Goal: Book appointment/travel/reservation

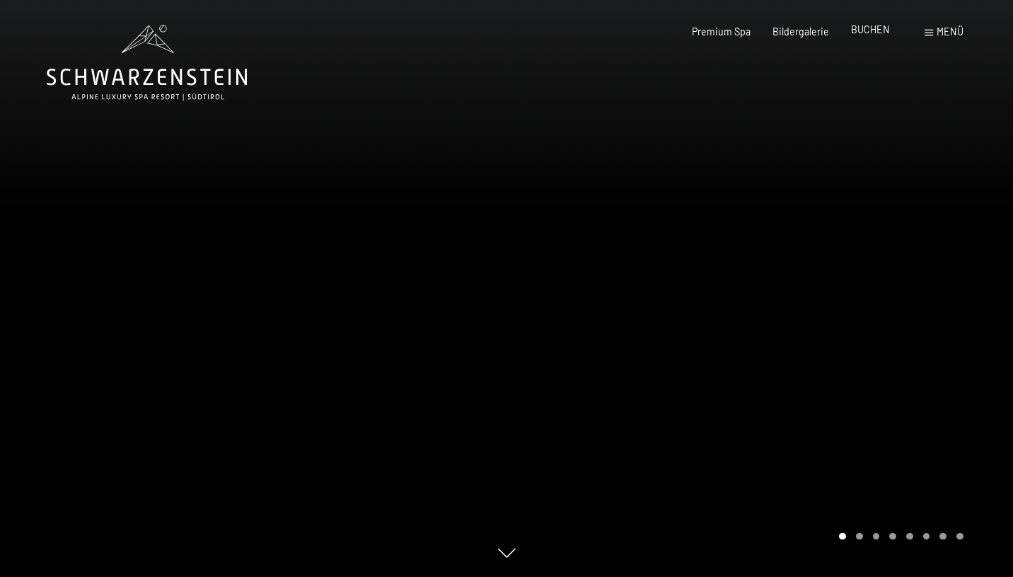
click at [868, 31] on span "BUCHEN" at bounding box center [870, 29] width 39 height 12
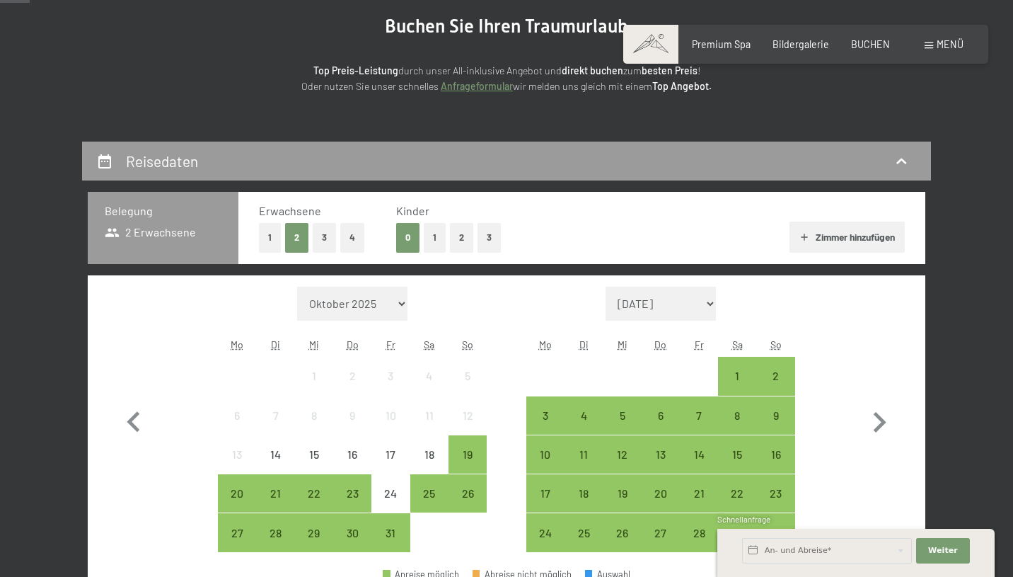
scroll to position [155, 0]
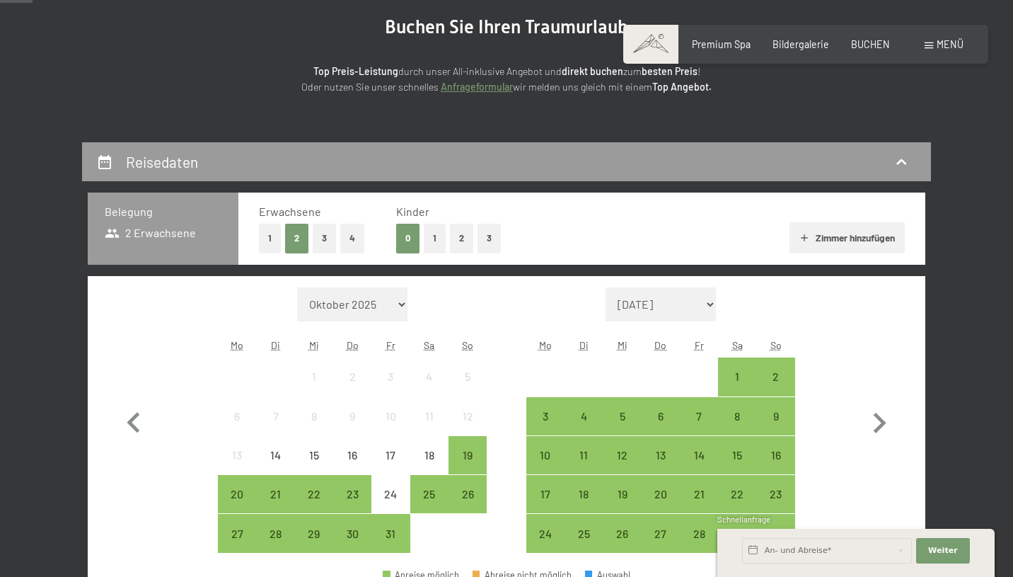
click at [330, 236] on button "3" at bounding box center [324, 238] width 23 height 29
click at [882, 424] on icon "button" at bounding box center [880, 423] width 13 height 21
select select "2025-11-01"
select select "2025-12-01"
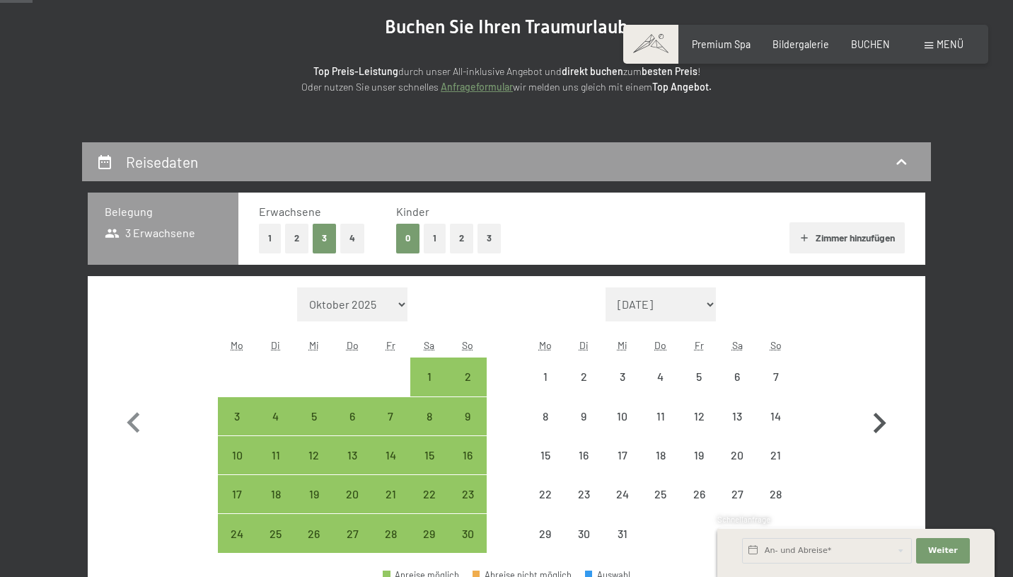
click at [882, 424] on icon "button" at bounding box center [880, 423] width 13 height 21
select select "2025-12-01"
select select "2026-01-01"
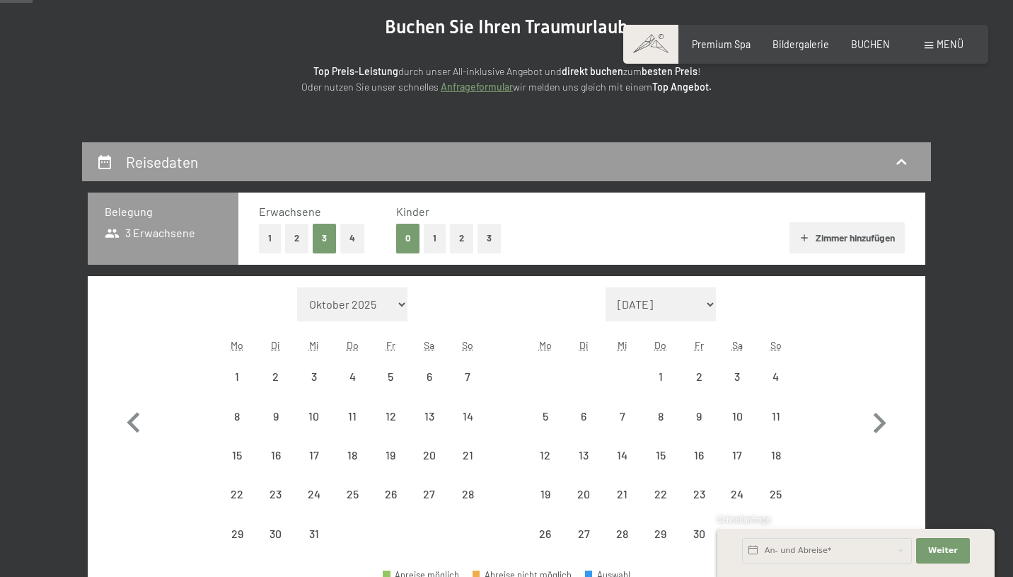
select select "2025-12-01"
select select "2026-01-01"
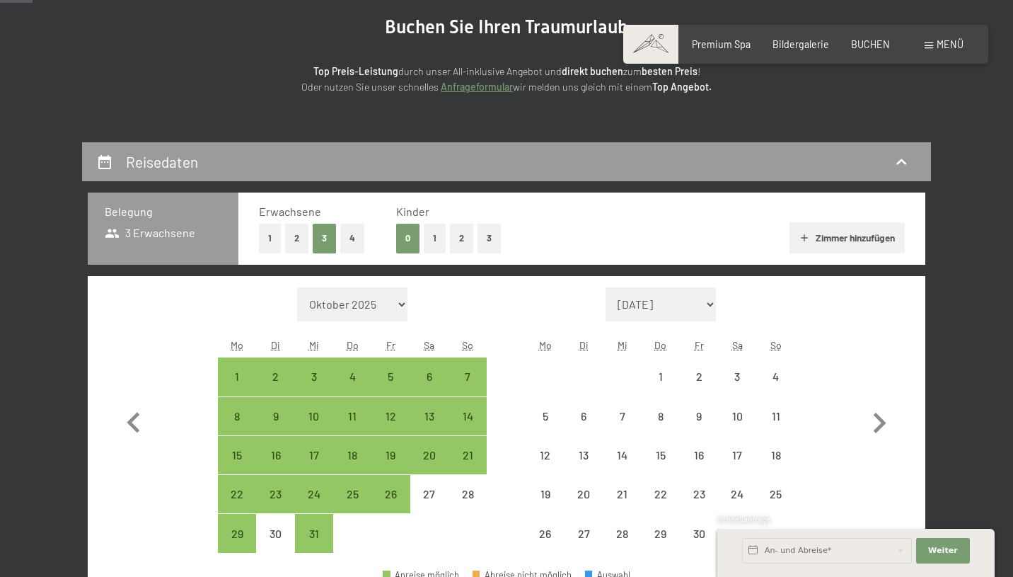
select select "2025-12-01"
select select "2026-01-01"
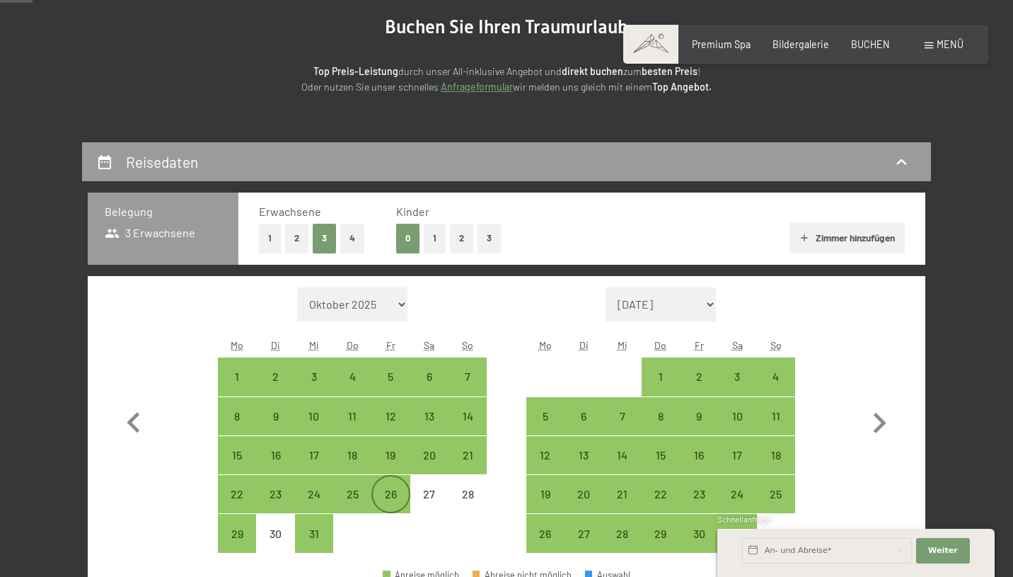
click at [396, 490] on div "26" at bounding box center [390, 505] width 35 height 35
select select "2025-12-01"
select select "2026-01-01"
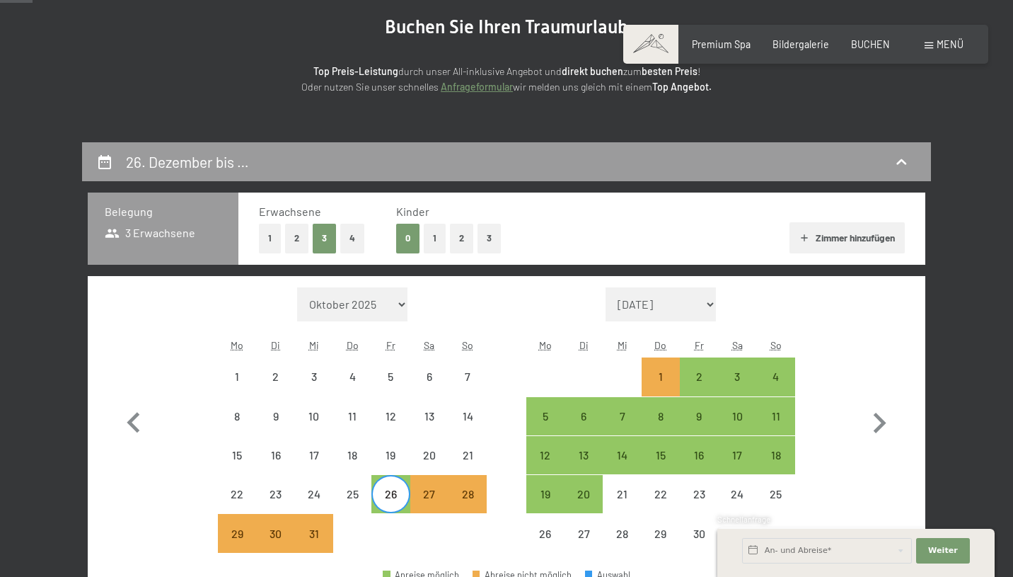
click at [384, 482] on div "26" at bounding box center [390, 493] width 35 height 35
select select "2025-12-01"
select select "2026-01-01"
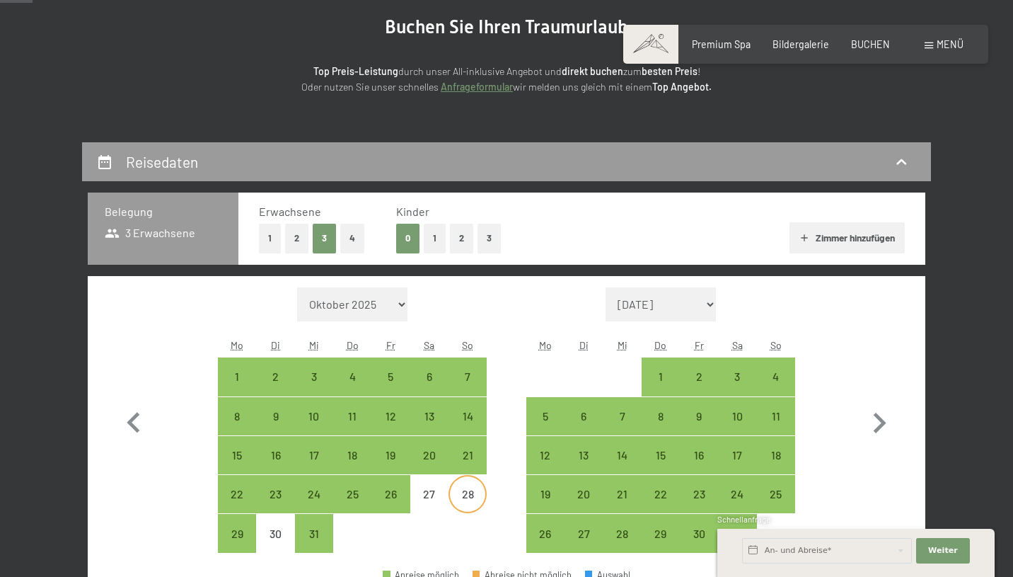
click at [469, 489] on div "28" at bounding box center [467, 505] width 35 height 35
select select "2025-12-01"
select select "2026-01-01"
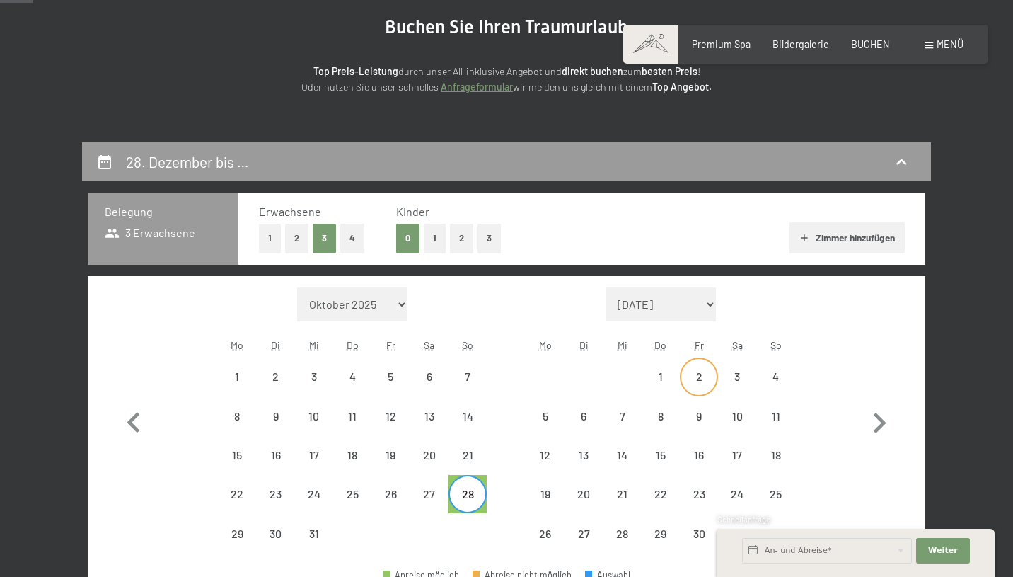
click at [696, 383] on div "2" at bounding box center [698, 388] width 35 height 35
select select "2025-12-01"
select select "2026-01-01"
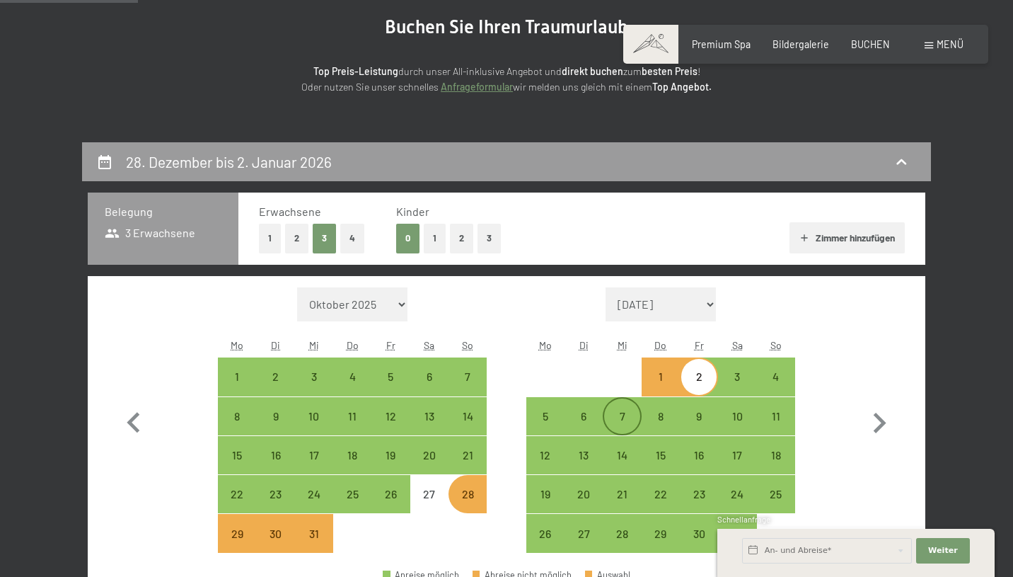
scroll to position [279, 0]
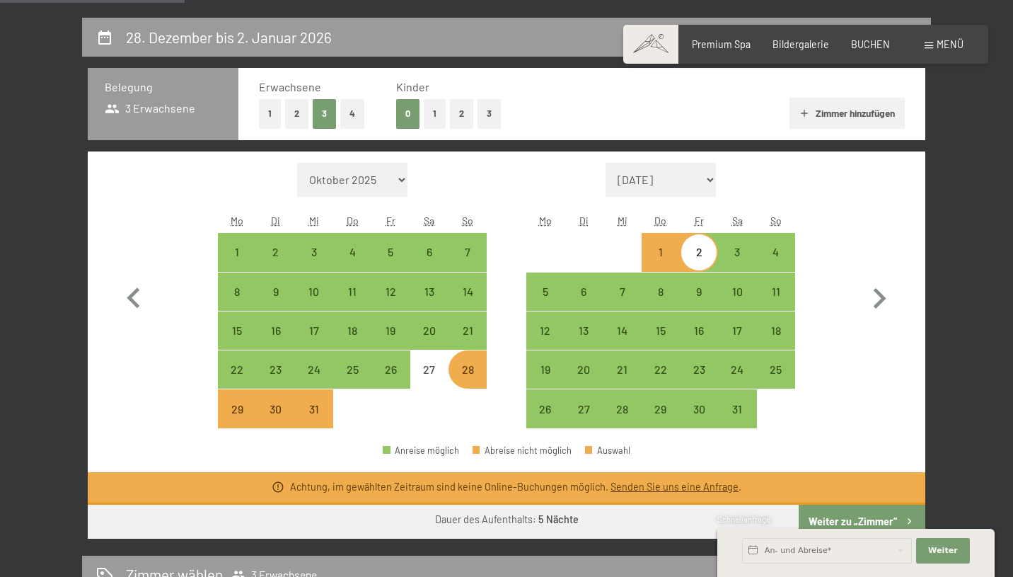
click at [470, 368] on div "28" at bounding box center [467, 381] width 35 height 35
select select "2025-12-01"
select select "2026-01-01"
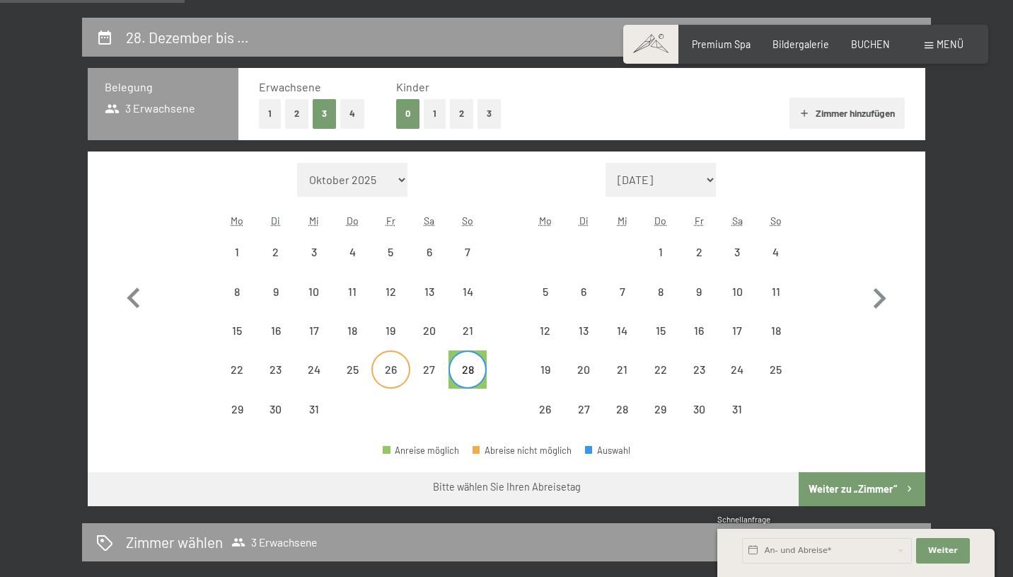
click at [400, 370] on div "26" at bounding box center [390, 381] width 35 height 35
select select "2025-12-01"
select select "2026-01-01"
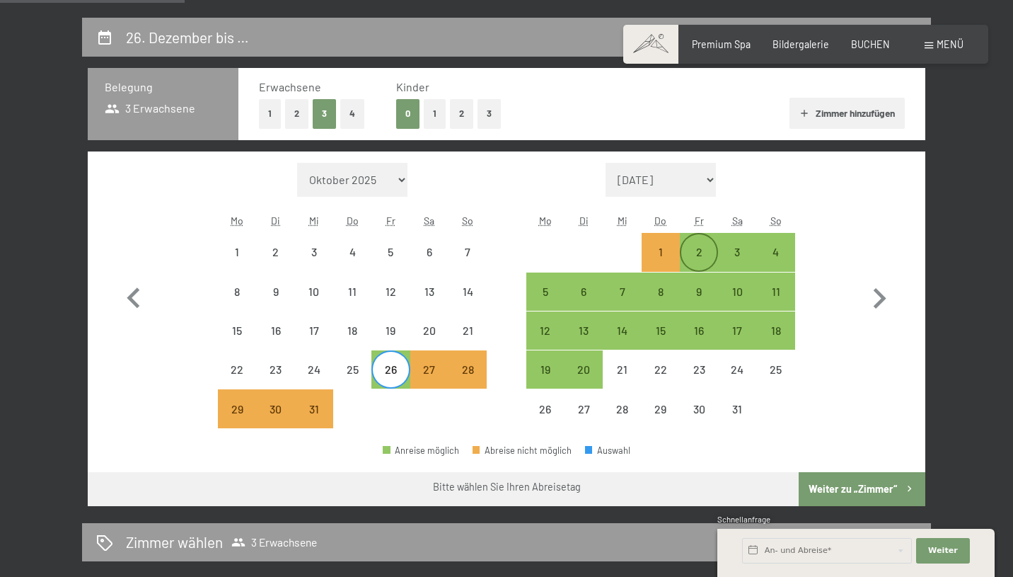
click at [692, 254] on div "2" at bounding box center [698, 263] width 35 height 35
select select "2025-12-01"
select select "2026-01-01"
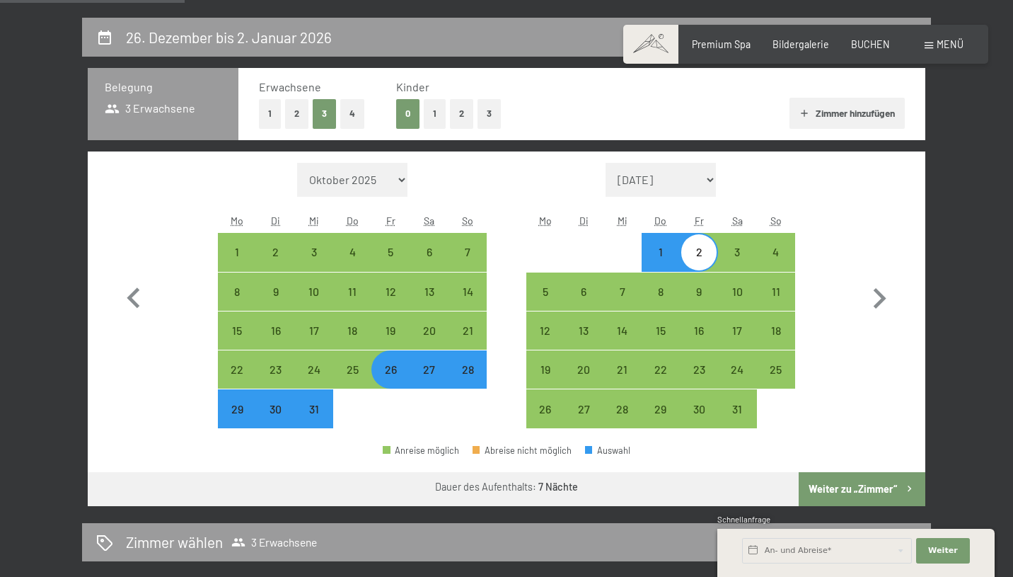
click at [831, 474] on button "Weiter zu „Zimmer“" at bounding box center [862, 489] width 127 height 34
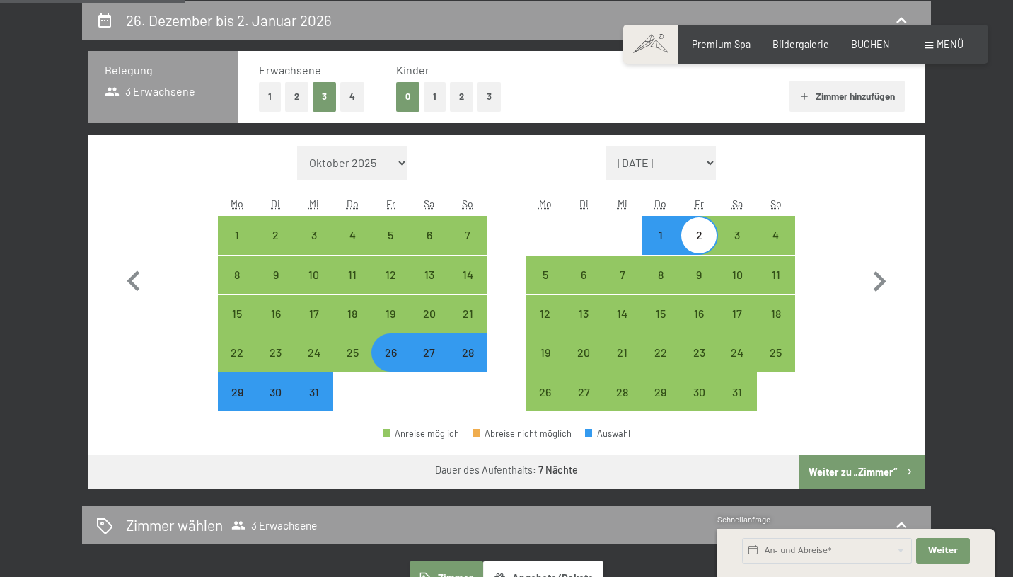
select select "2025-12-01"
select select "2026-01-01"
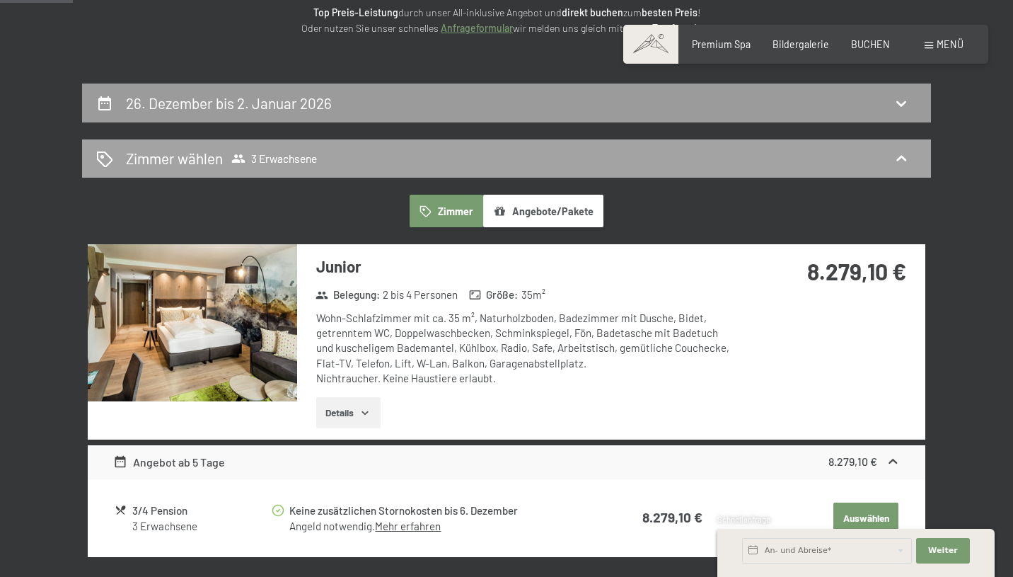
scroll to position [202, 0]
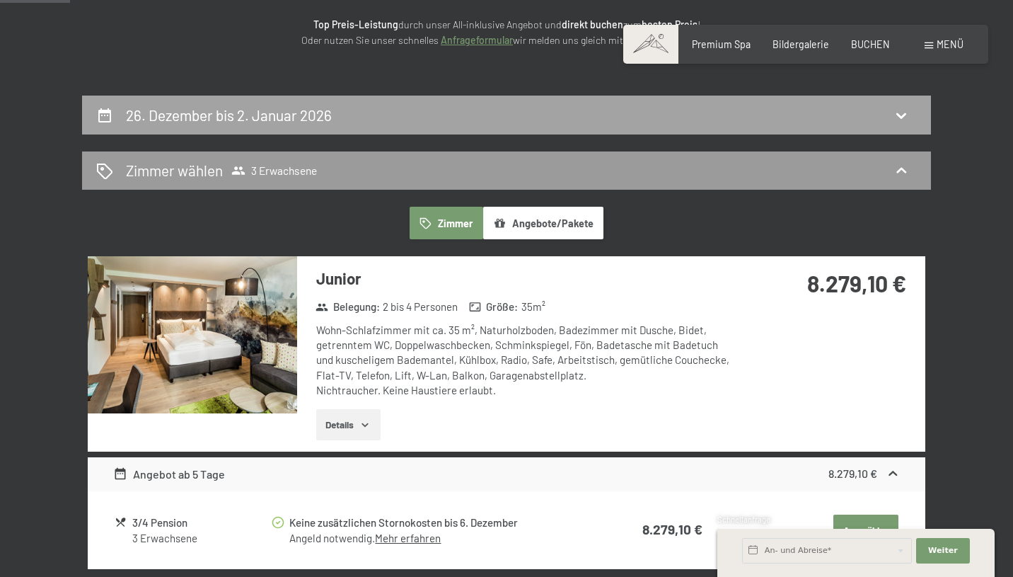
click at [405, 110] on div "26. Dezember bis 2. Januar 2026" at bounding box center [506, 115] width 821 height 21
select select "2025-12-01"
select select "2026-01-01"
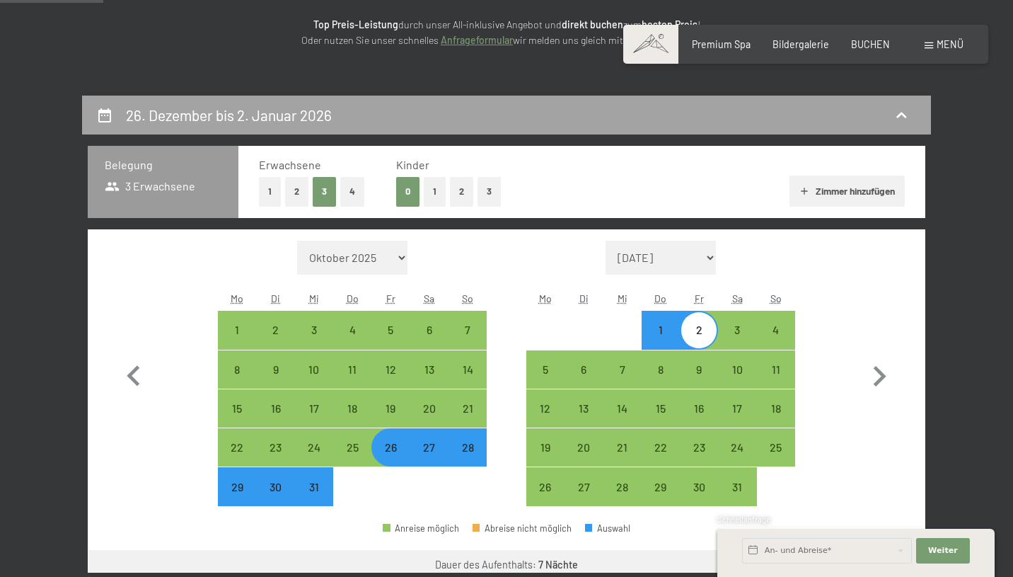
scroll to position [296, 0]
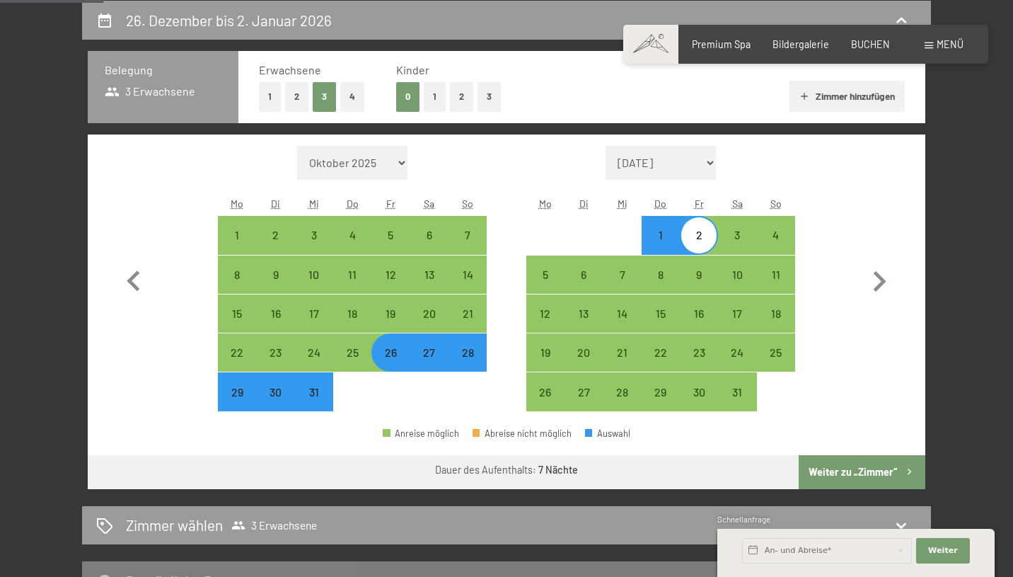
click at [477, 352] on div "28" at bounding box center [467, 364] width 35 height 35
select select "2025-12-01"
select select "2026-01-01"
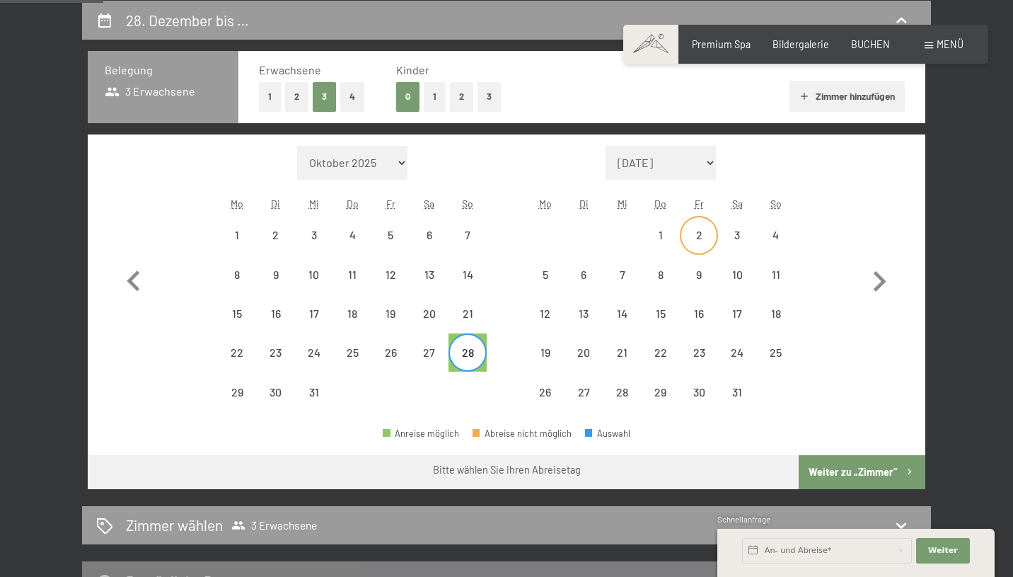
click at [710, 226] on div "2" at bounding box center [698, 234] width 35 height 35
select select "2025-12-01"
select select "2026-01-01"
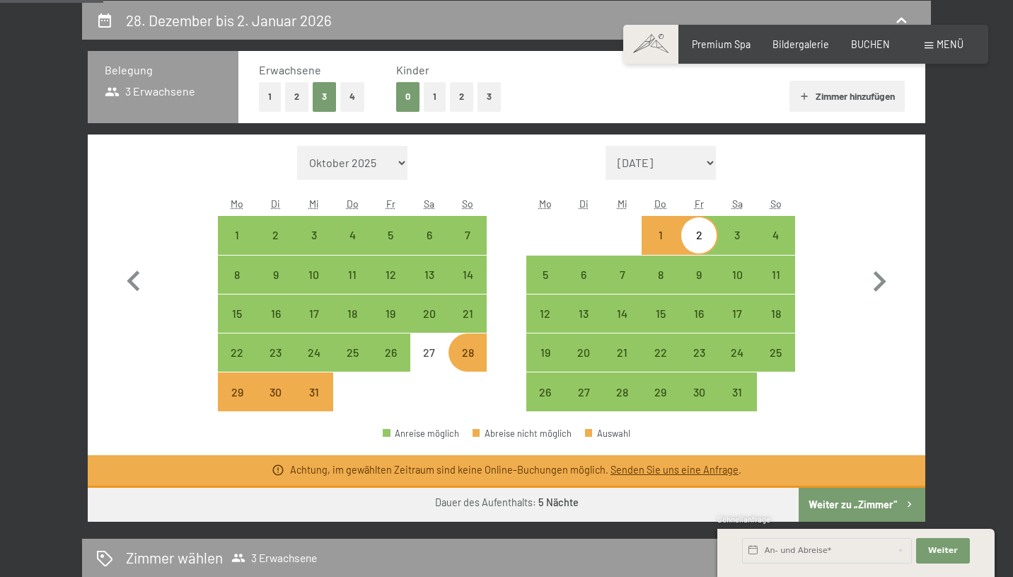
click at [701, 473] on link "Senden Sie uns eine Anfrage" at bounding box center [675, 469] width 128 height 12
select select "2025-12-01"
select select "2026-01-01"
click at [701, 470] on link "Senden Sie uns eine Anfrage" at bounding box center [675, 469] width 128 height 12
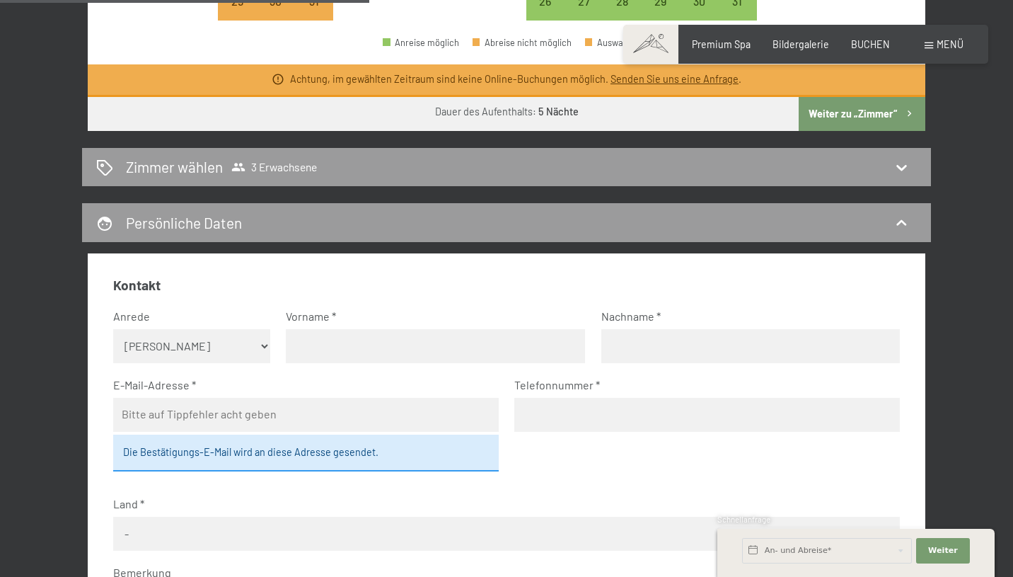
scroll to position [691, 0]
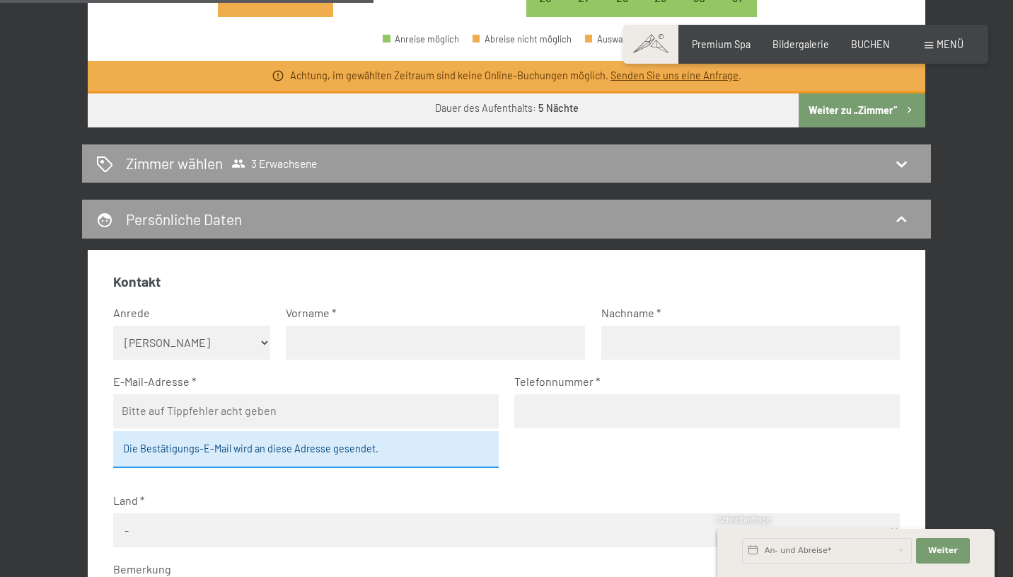
click at [250, 346] on select "Keine Angabe Frau Herr" at bounding box center [192, 342] width 158 height 34
select select "m"
click at [352, 342] on input "text" at bounding box center [435, 342] width 299 height 34
type input "Nevio"
click at [625, 342] on input "text" at bounding box center [750, 342] width 299 height 34
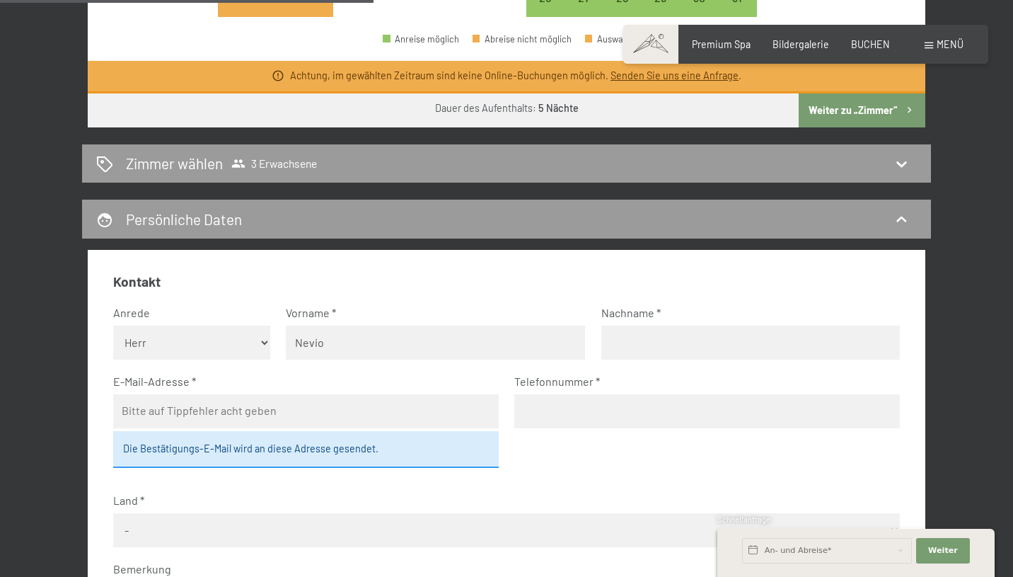
type input "k"
type input "Kunz"
click at [432, 422] on input "email" at bounding box center [306, 411] width 386 height 34
type input "nevikunz@icloud.com"
click at [622, 412] on input "tel" at bounding box center [707, 411] width 386 height 34
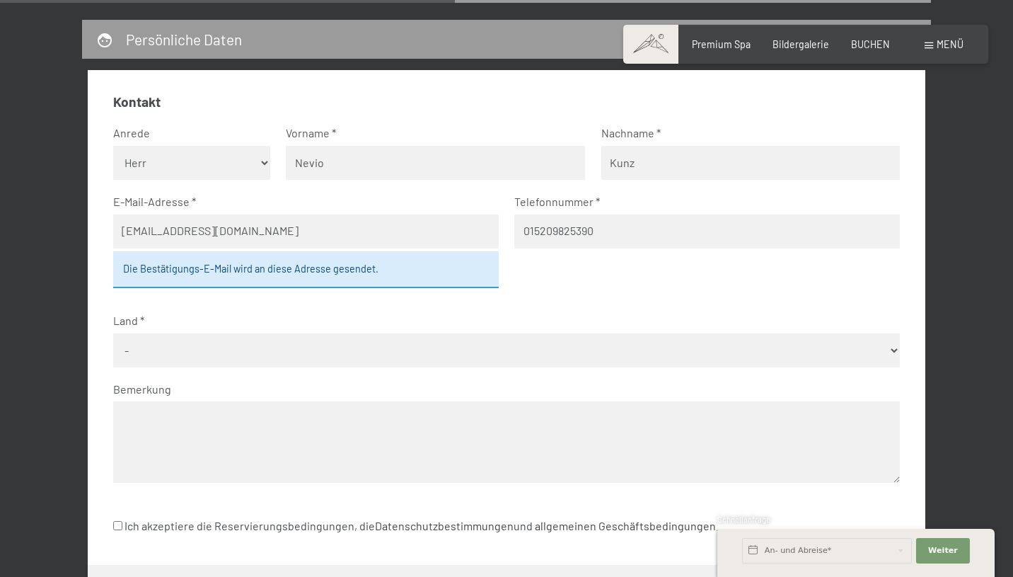
scroll to position [871, 0]
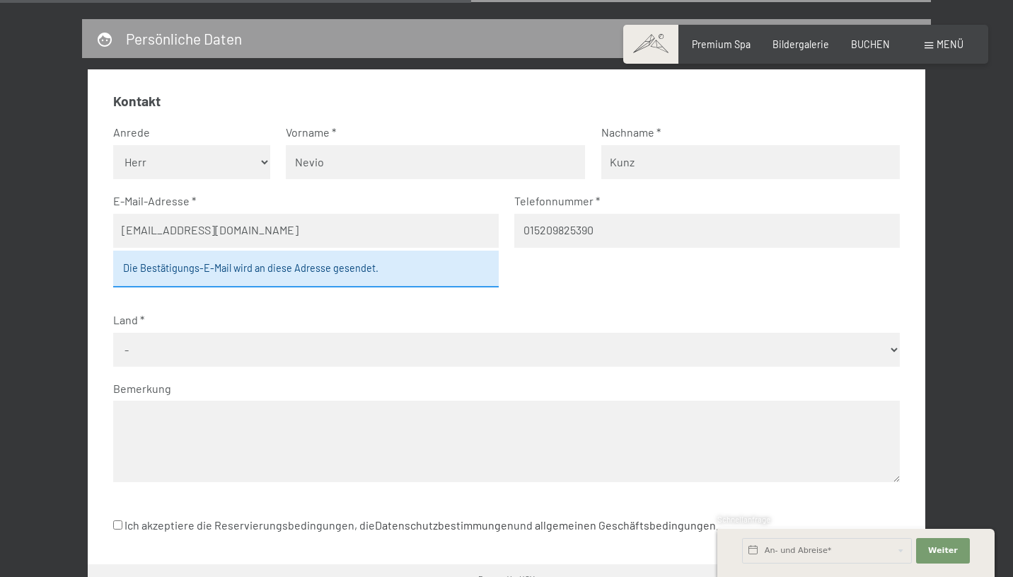
type input "015209825390"
click at [327, 335] on select "- Deutschland Österreich Schweiz Italien Niederlande Belgien Vereinigtes Königr…" at bounding box center [507, 350] width 788 height 34
select select "DEU"
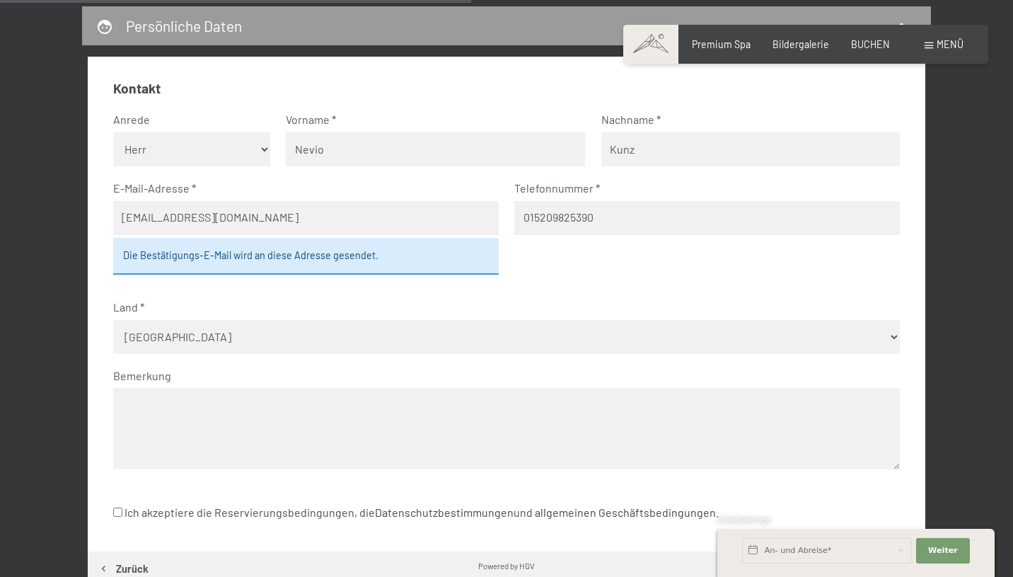
scroll to position [1016, 0]
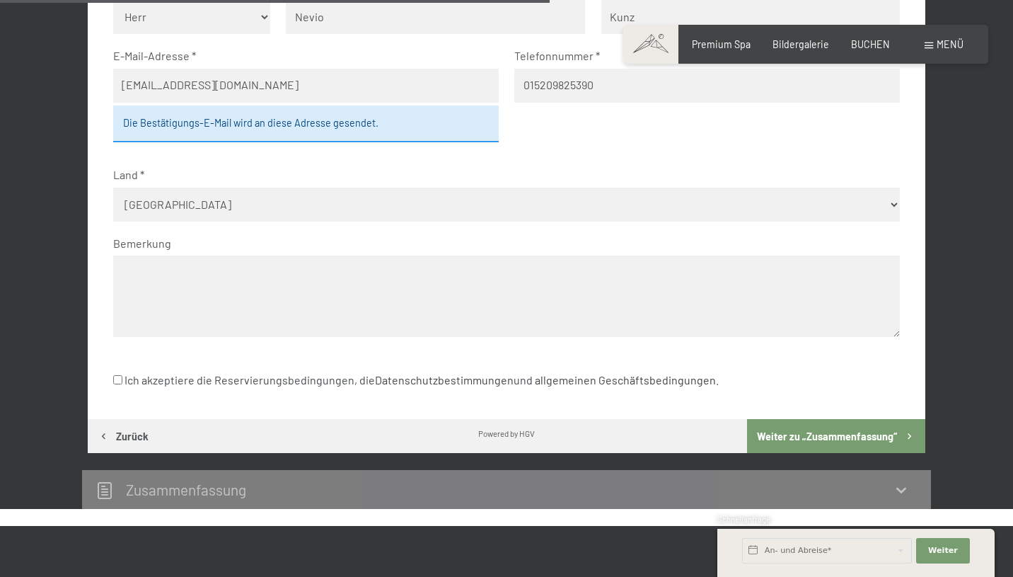
click at [117, 379] on input "Ich akzeptiere die Reservierungsbedingungen, die Datenschutzbestimmungen und al…" at bounding box center [117, 379] width 9 height 9
checkbox input "true"
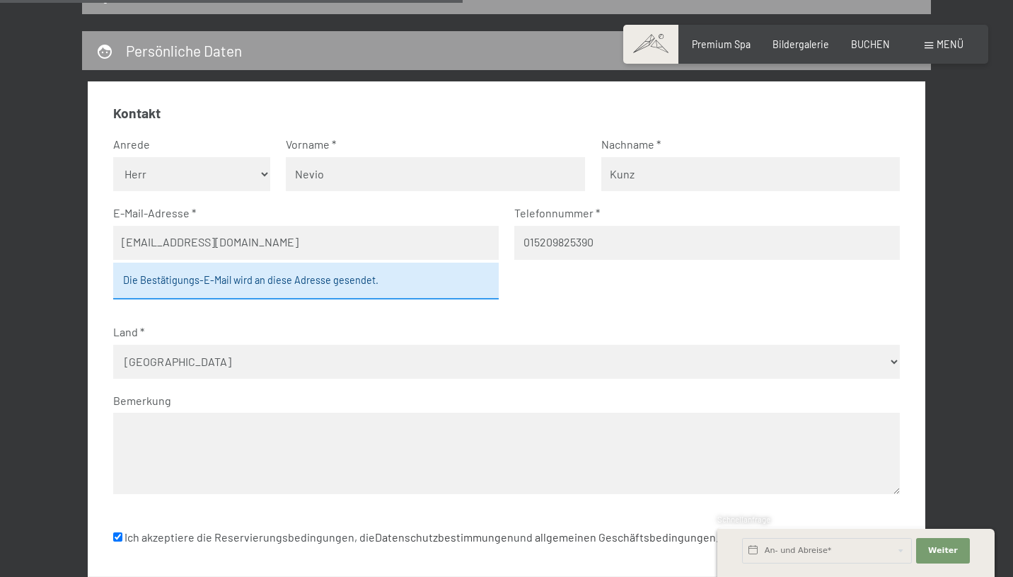
scroll to position [858, 0]
click at [526, 439] on textarea at bounding box center [507, 453] width 788 height 81
click at [373, 432] on textarea "Angebot für ein Zimmer vom 28.12.25 - 02.02.26, 3 erwachsene" at bounding box center [507, 453] width 788 height 81
click at [432, 432] on textarea "Angebot für ein Zimmer vom 28.12.25 - 02.02.26, 3 Erwachsene" at bounding box center [507, 453] width 788 height 81
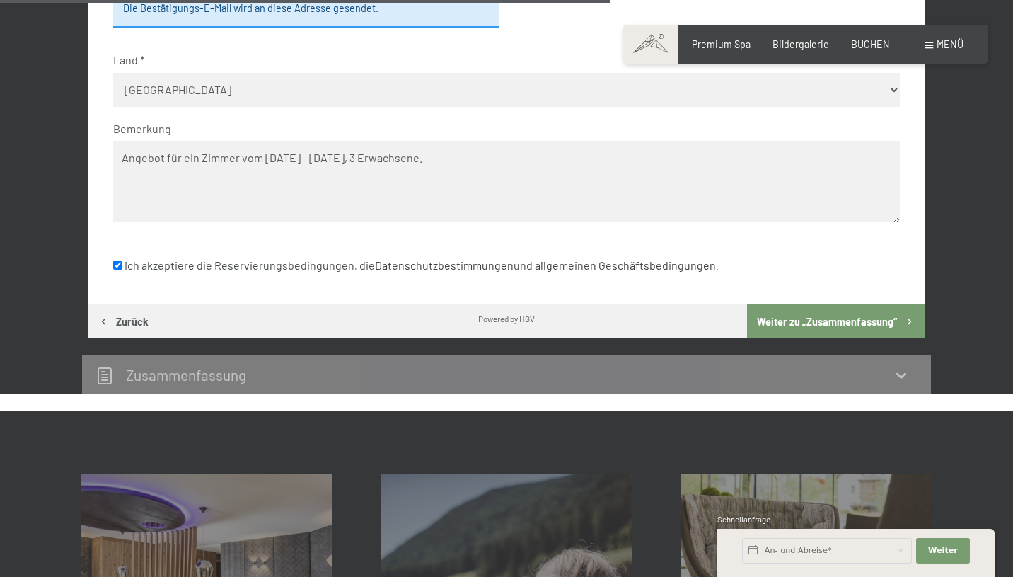
scroll to position [1129, 0]
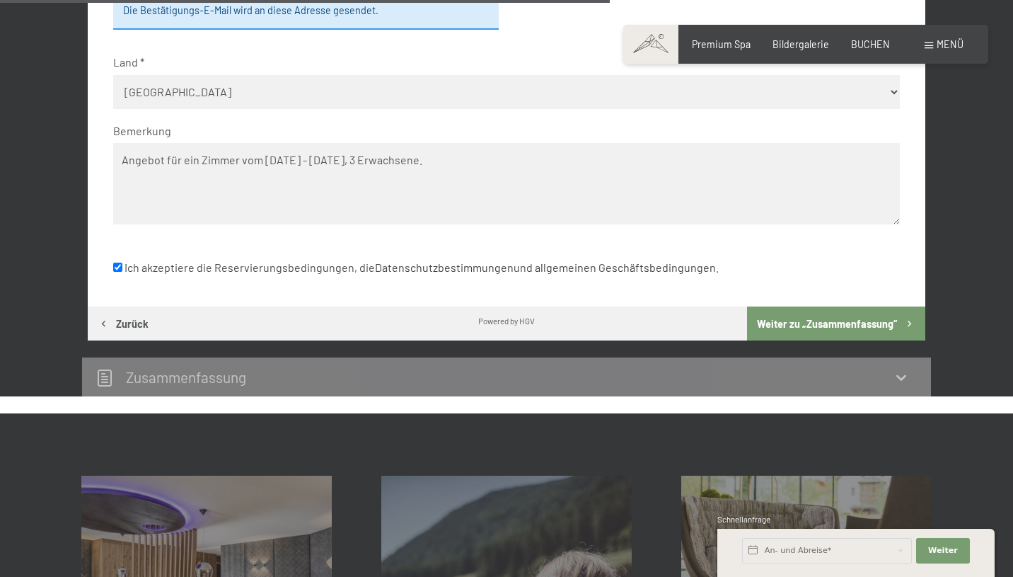
type textarea "Angebot für ein Zimmer vom 28.12.25 - 02.02.26, 3 Erwachsene."
click at [792, 323] on button "Weiter zu „Zusammen­fassung“" at bounding box center [836, 323] width 178 height 34
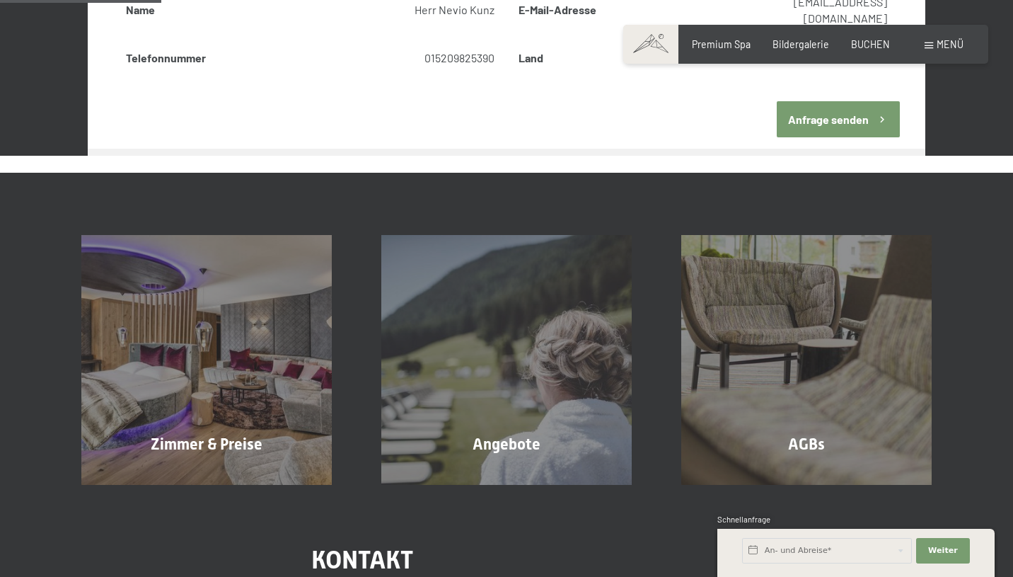
scroll to position [296, 0]
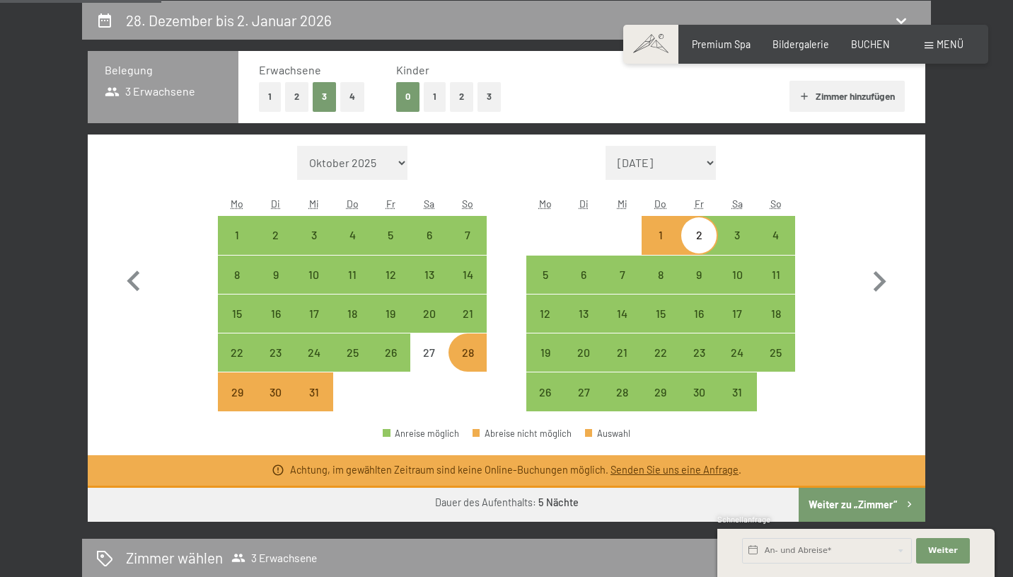
click at [862, 494] on button "Weiter zu „Zimmer“" at bounding box center [862, 505] width 127 height 34
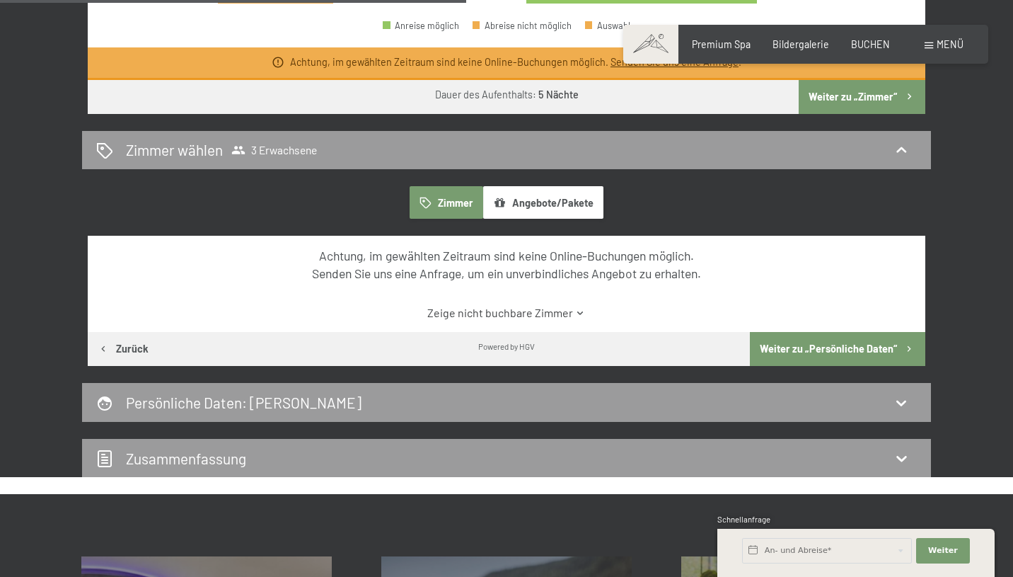
scroll to position [708, 0]
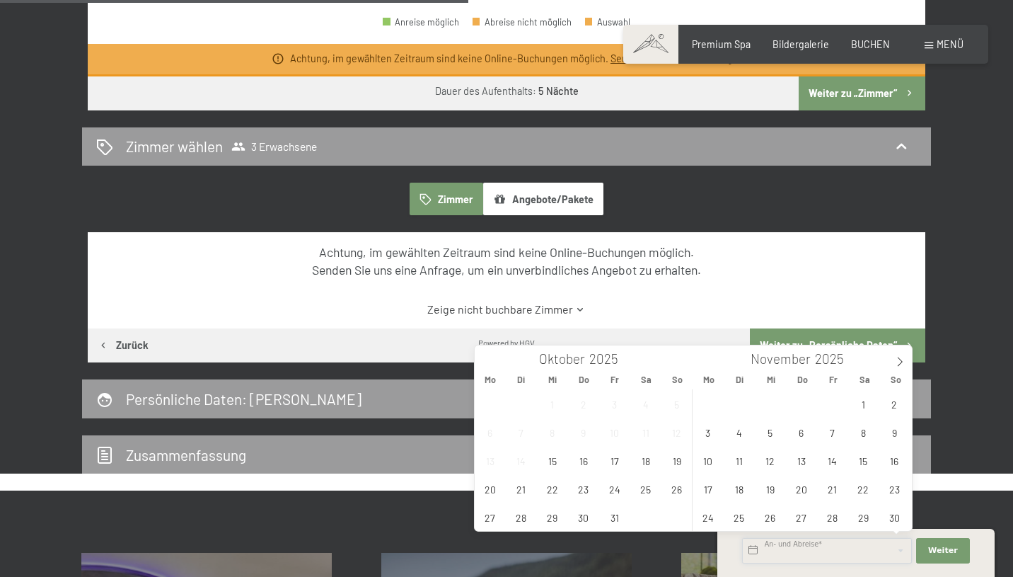
click at [833, 560] on input "text" at bounding box center [827, 550] width 170 height 25
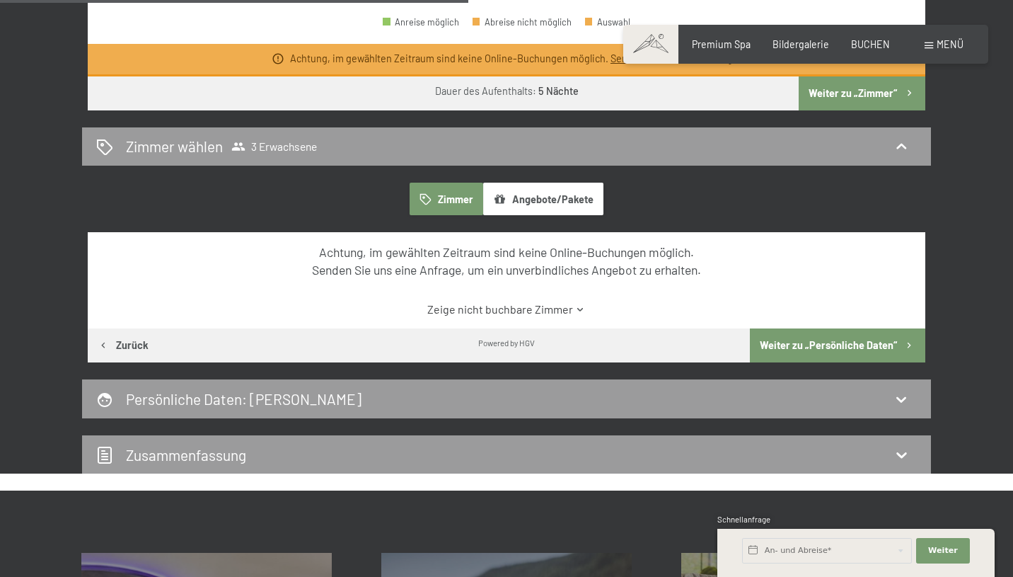
click at [931, 263] on div "28. Dezember bis 2. Januar 2026 Belegung 3 Erwachsene Erwachsene 1 2 3 4 Kinder…" at bounding box center [506, 32] width 850 height 884
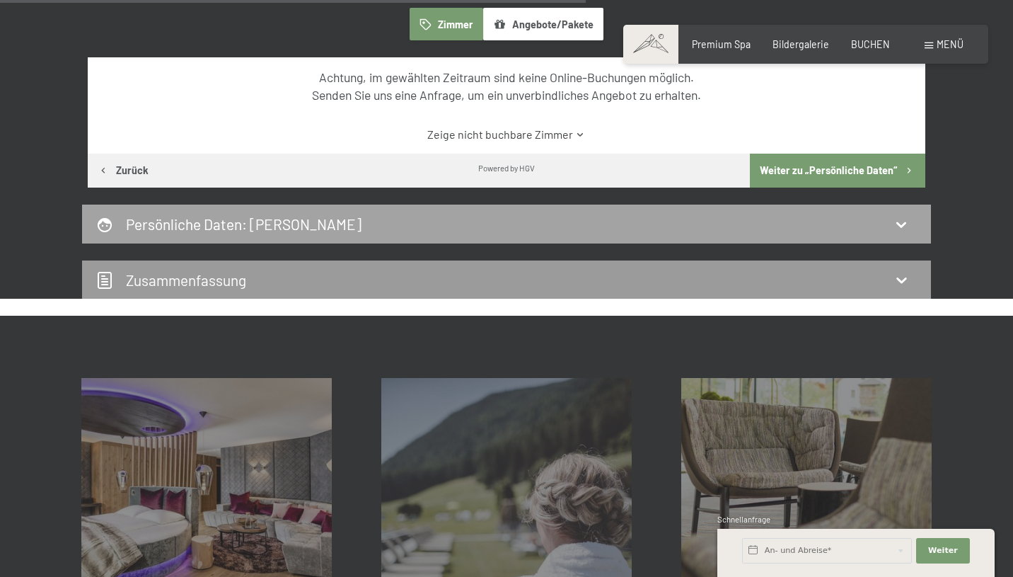
scroll to position [885, 0]
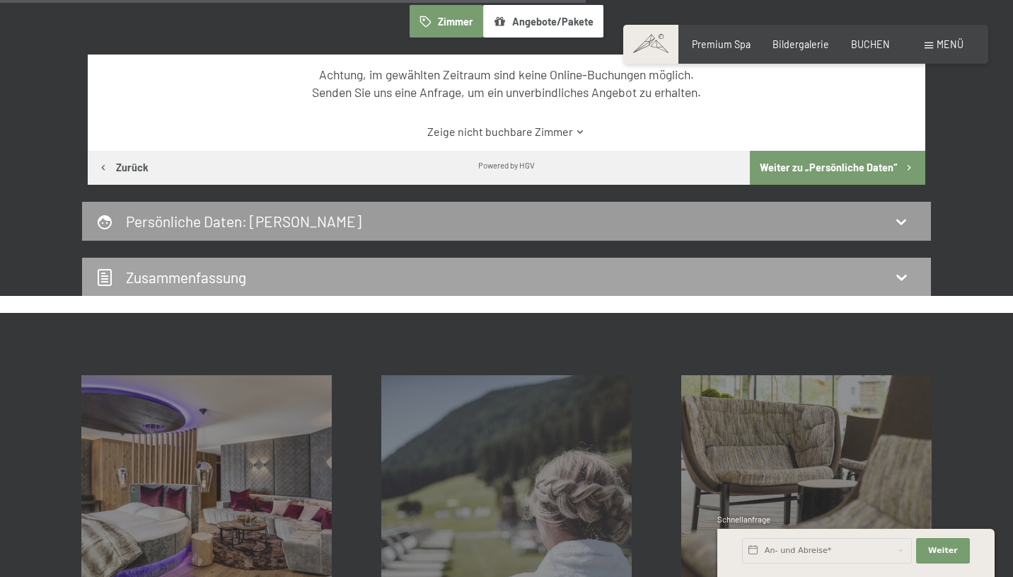
click at [761, 275] on div "Zusammen­fassung" at bounding box center [506, 277] width 821 height 21
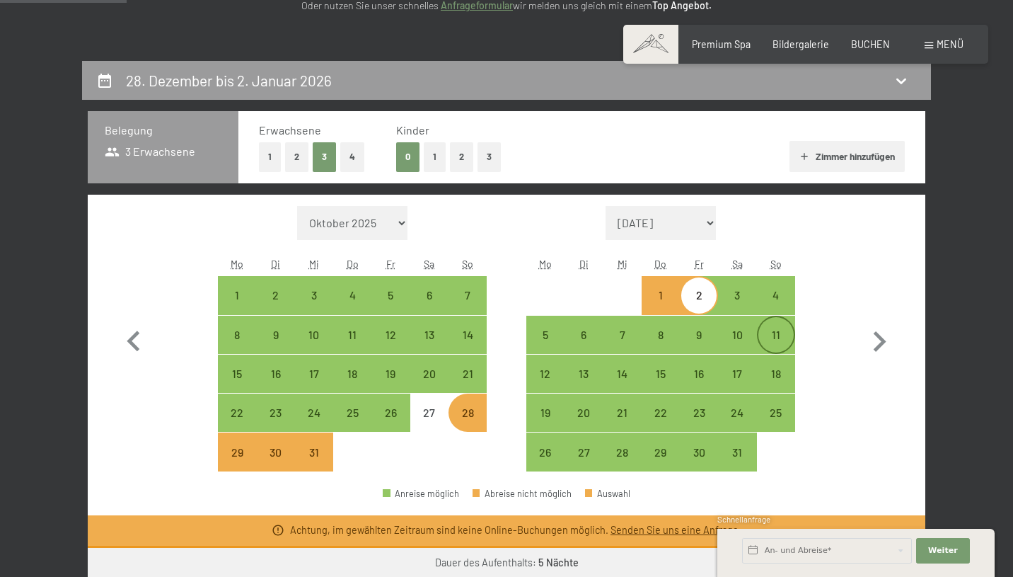
scroll to position [206, 0]
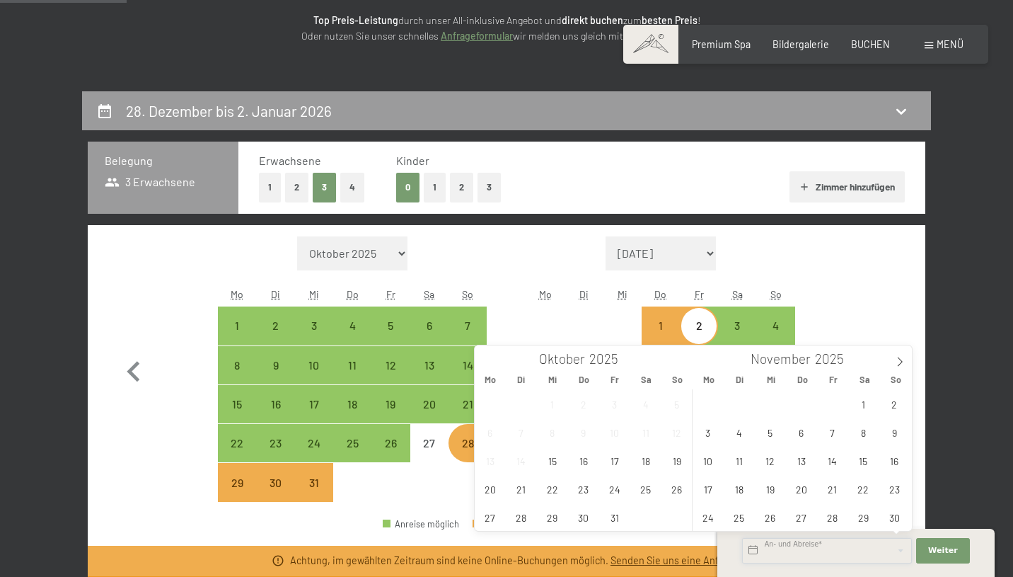
click at [872, 554] on input "text" at bounding box center [827, 550] width 170 height 25
click at [893, 364] on span at bounding box center [900, 357] width 24 height 24
click at [889, 488] on span "28" at bounding box center [895, 489] width 28 height 28
type input "So. 28.12.2025"
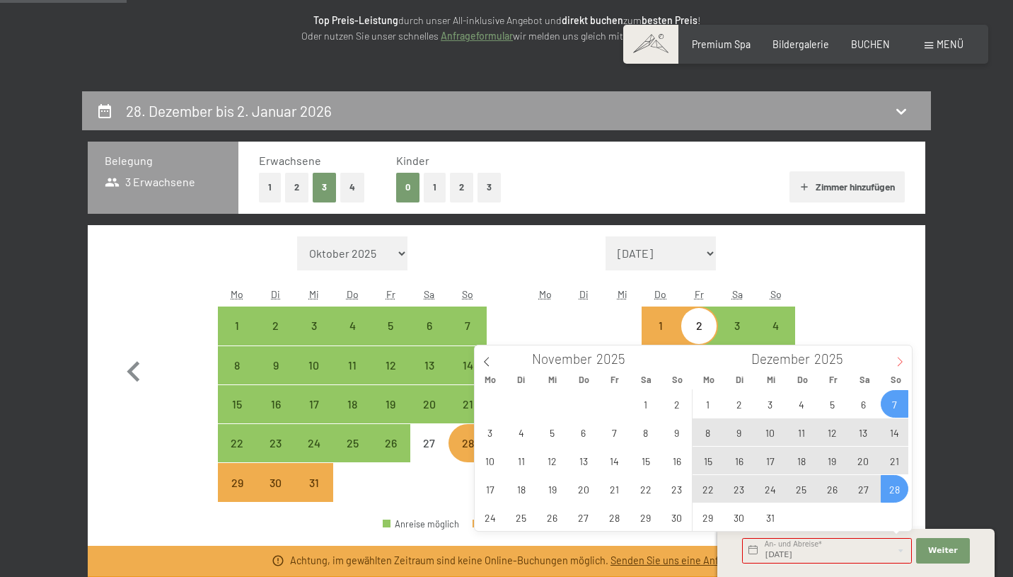
click at [896, 359] on icon at bounding box center [900, 362] width 10 height 10
type input "2026"
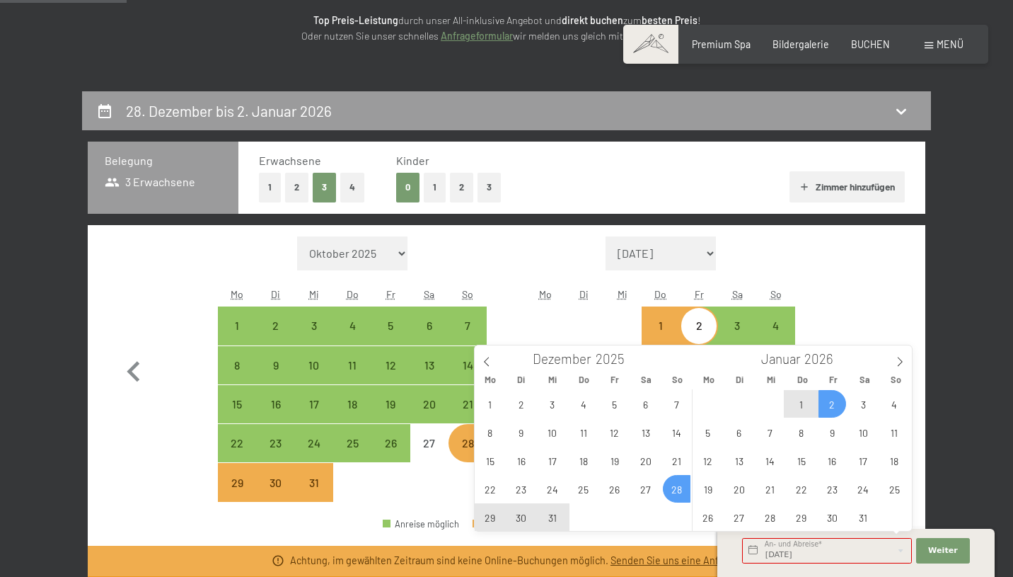
click at [826, 410] on span "2" at bounding box center [833, 404] width 28 height 28
type input "So. 28.12.2025 - Fr. 02.01.2026"
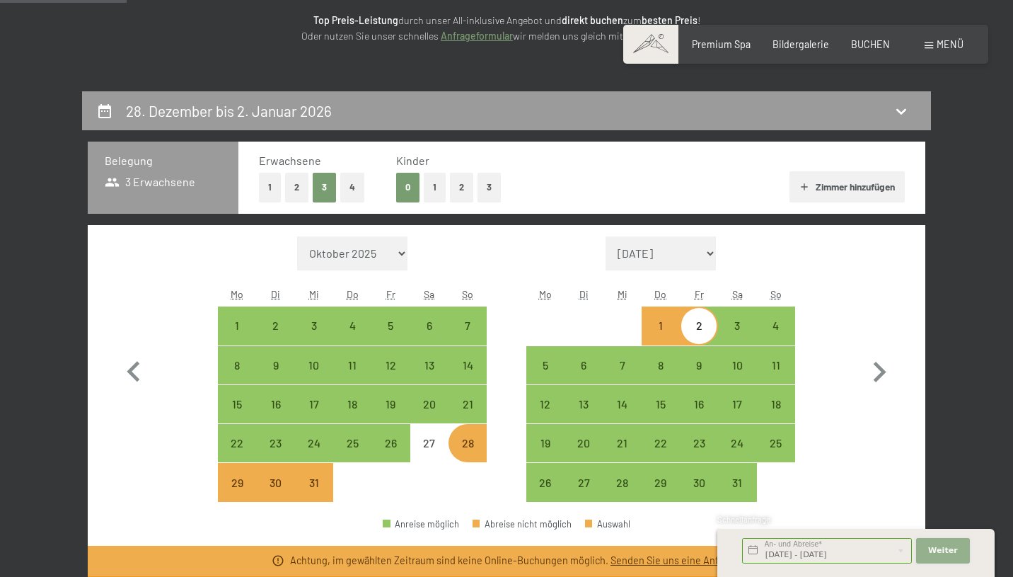
click at [950, 546] on span "Weiter" at bounding box center [943, 550] width 30 height 11
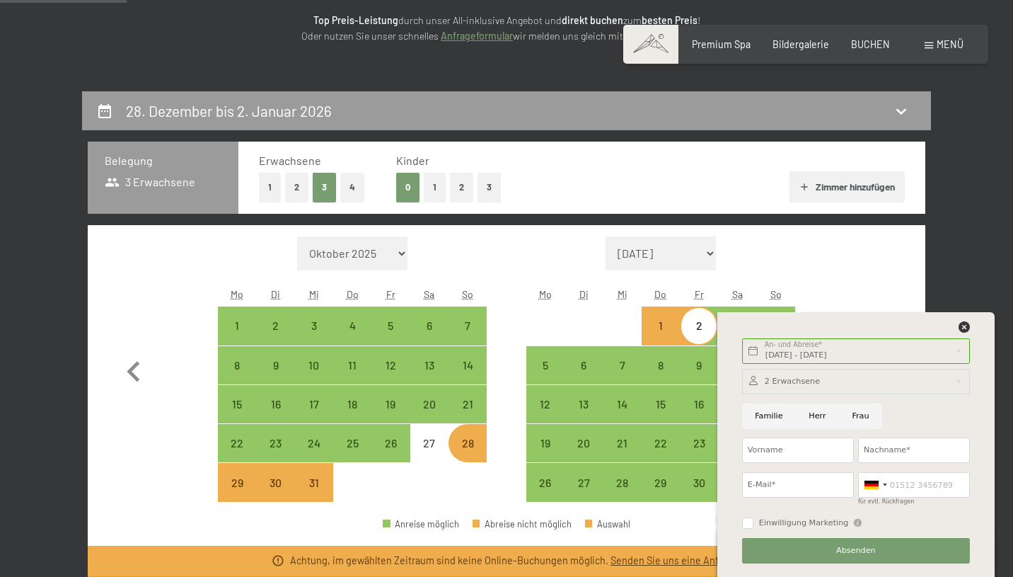
click at [812, 414] on input "Herr" at bounding box center [817, 415] width 43 height 25
radio input "true"
click at [817, 445] on input "Vorname" at bounding box center [798, 449] width 112 height 25
type input "Nevio"
click at [882, 449] on input "Nachname*" at bounding box center [914, 449] width 112 height 25
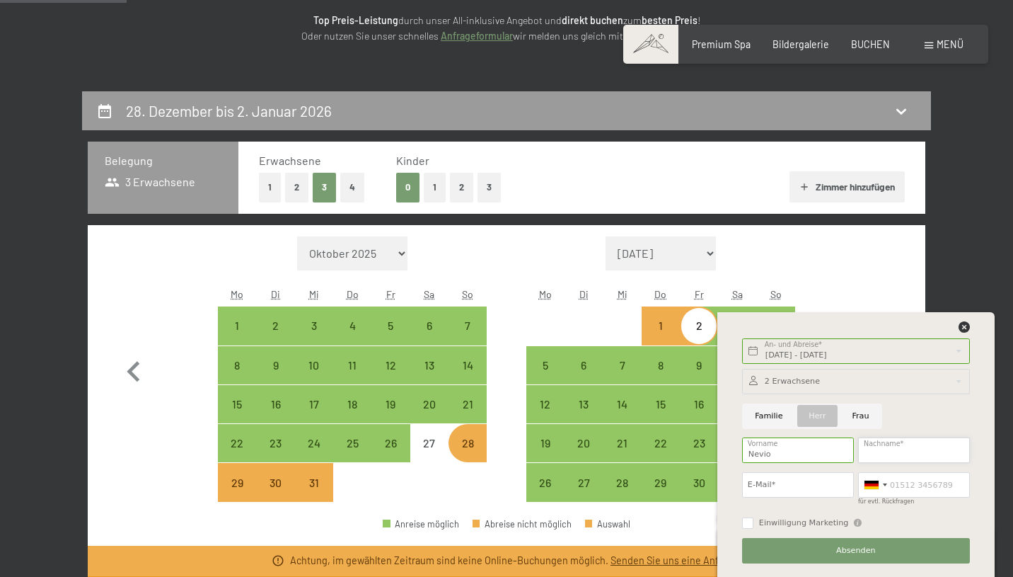
type input "Kunz"
click at [838, 488] on input "E-Mail*" at bounding box center [798, 484] width 112 height 25
type input "nevikunz@icloud.com"
click at [899, 483] on input "für evtl. Rückfragen" at bounding box center [914, 484] width 112 height 25
type input "015209825390"
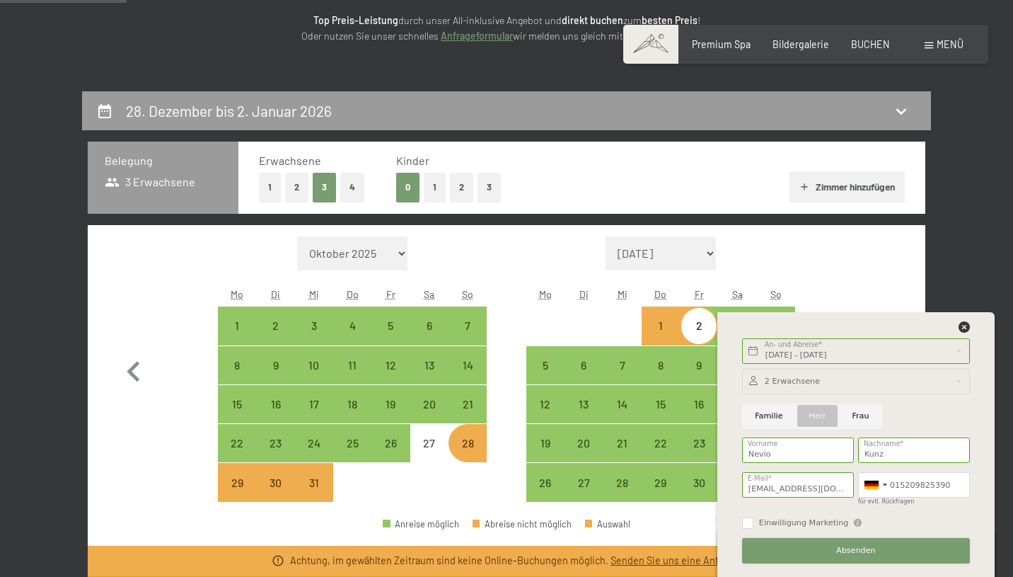
click at [790, 543] on button "Absenden" at bounding box center [856, 550] width 228 height 25
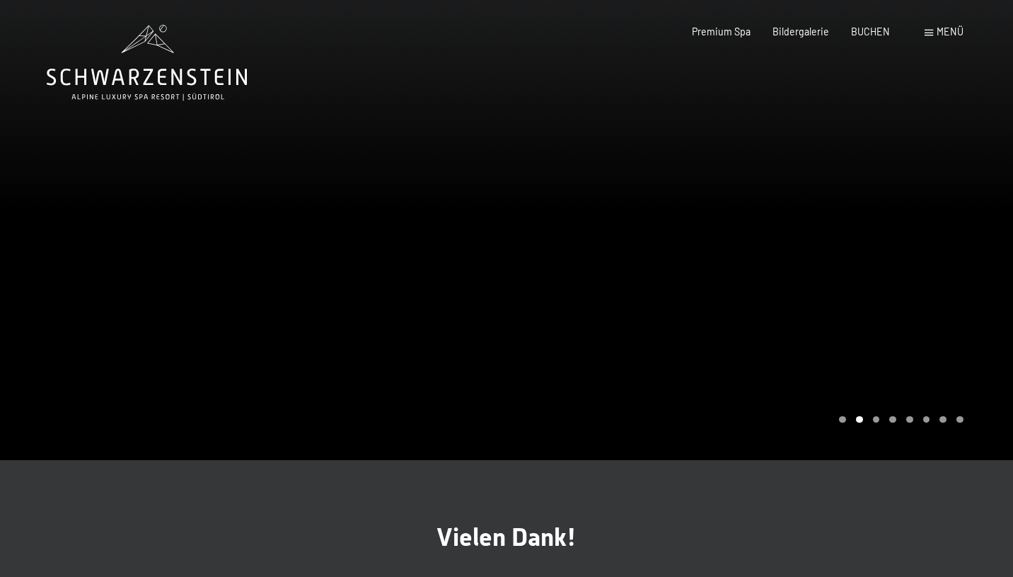
click at [942, 33] on span "Menü" at bounding box center [950, 31] width 27 height 12
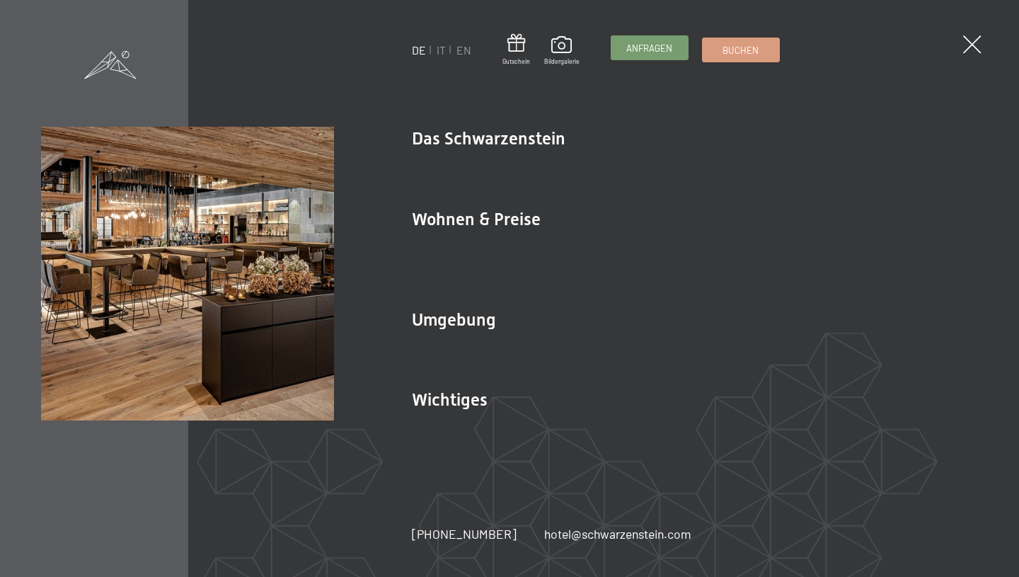
click at [655, 47] on span "Anfragen" at bounding box center [649, 48] width 46 height 13
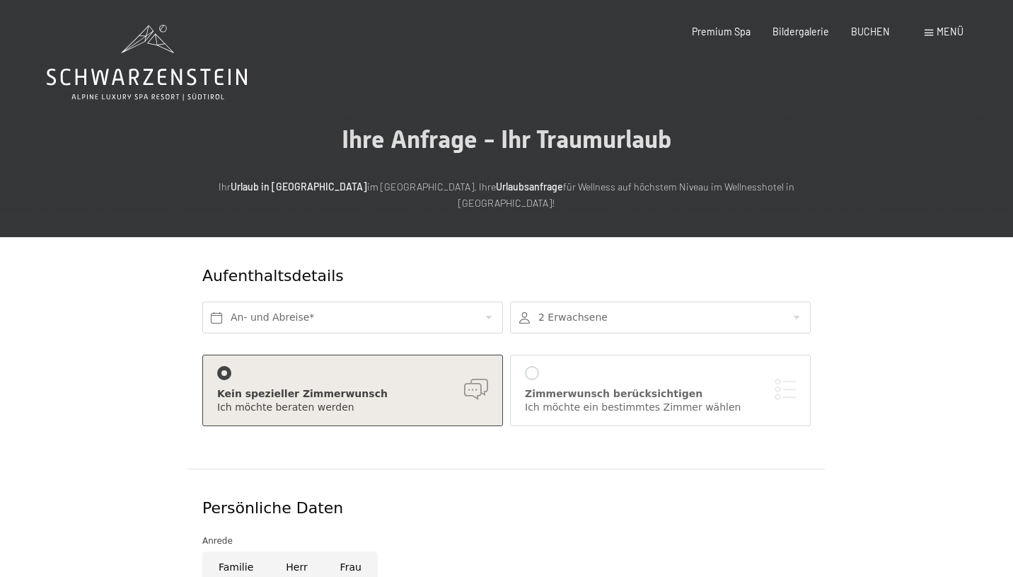
click at [562, 301] on div at bounding box center [660, 317] width 301 height 32
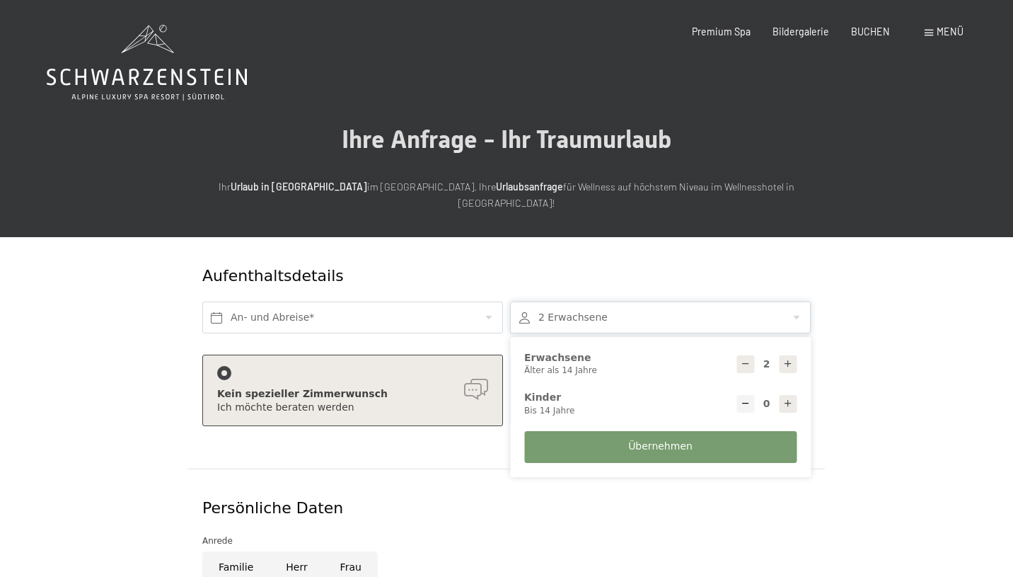
click at [779, 355] on div at bounding box center [788, 364] width 18 height 18
type input "3"
click at [650, 439] on span "Übernehmen" at bounding box center [660, 446] width 64 height 14
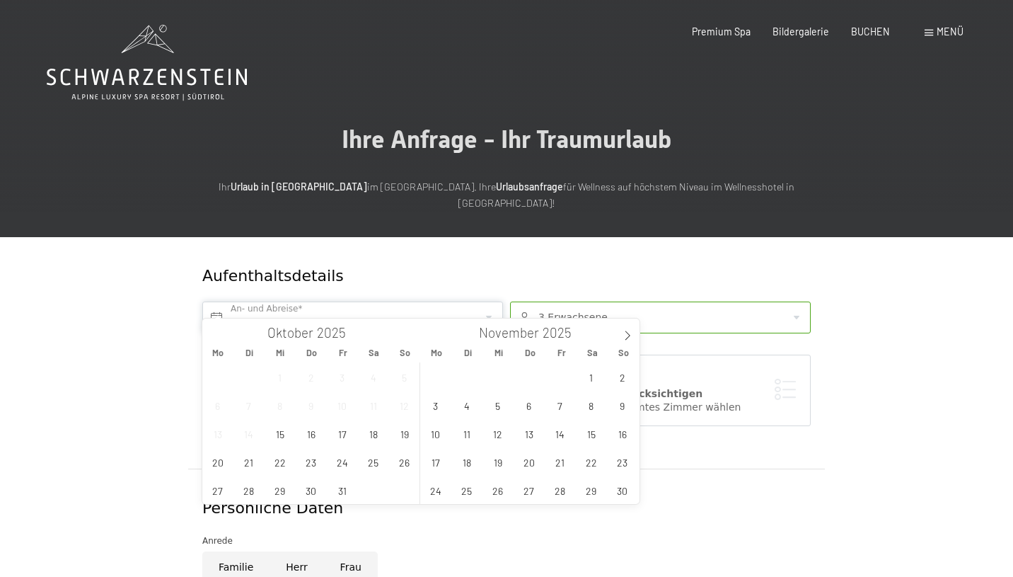
click at [362, 301] on input "text" at bounding box center [352, 317] width 301 height 32
click at [628, 334] on icon at bounding box center [628, 335] width 10 height 10
click at [587, 458] on span "27" at bounding box center [591, 462] width 28 height 28
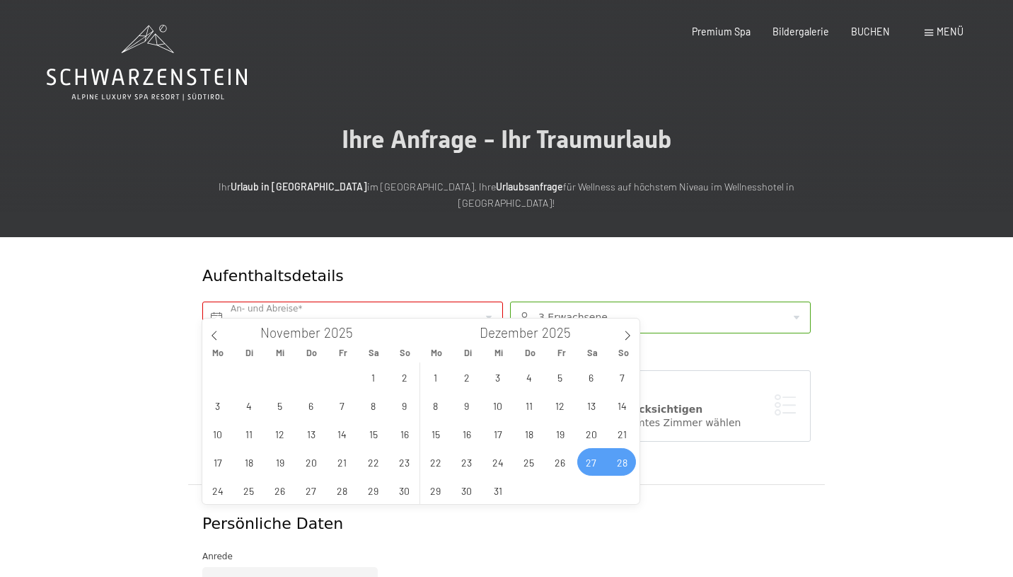
click at [618, 454] on span "28" at bounding box center [623, 462] width 28 height 28
type input "Sa. 27.12.2025 - So. 28.12.2025"
type input "2026"
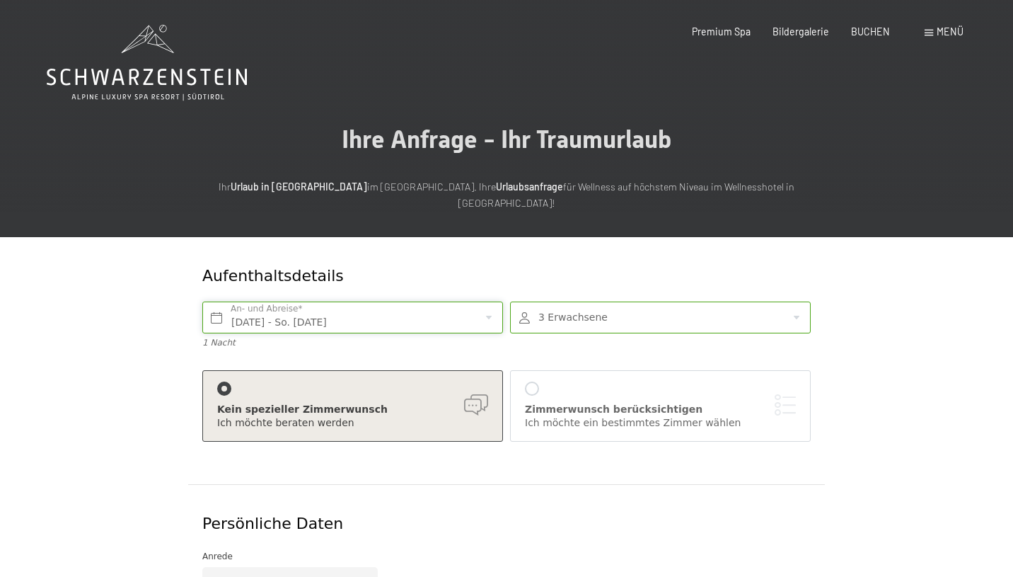
click at [465, 313] on input "Sa. 27.12.2025 - So. 28.12.2025" at bounding box center [352, 317] width 301 height 32
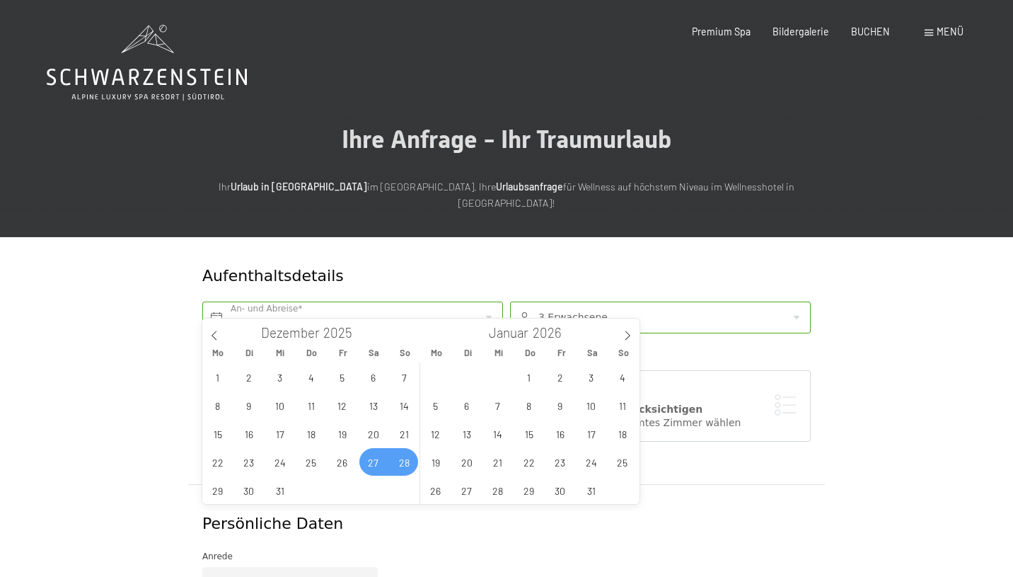
click at [398, 468] on span "28" at bounding box center [405, 462] width 28 height 28
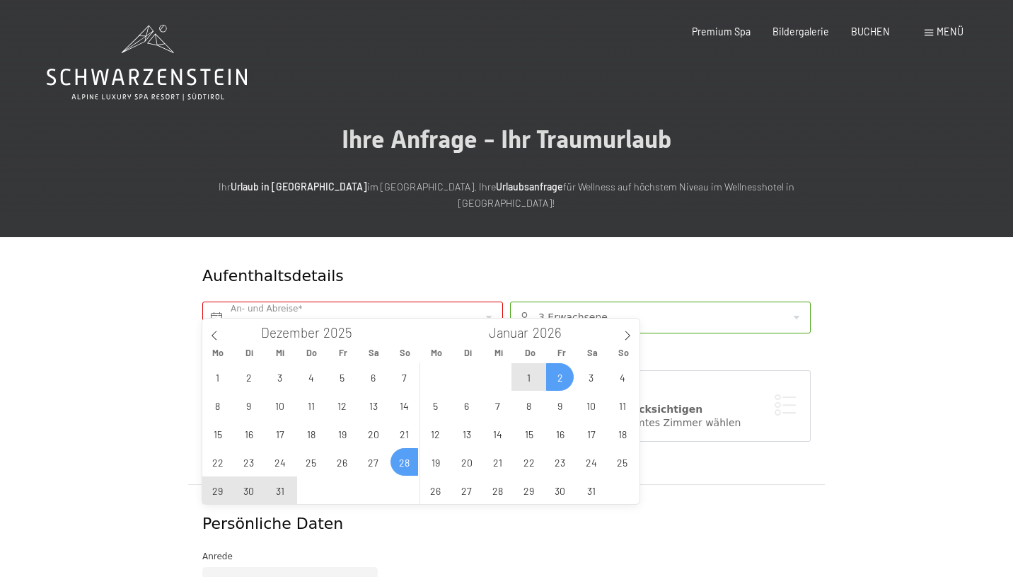
click at [555, 376] on span "2" at bounding box center [560, 377] width 28 height 28
type input "So. 28.12.2025 - Fr. 02.01.2026"
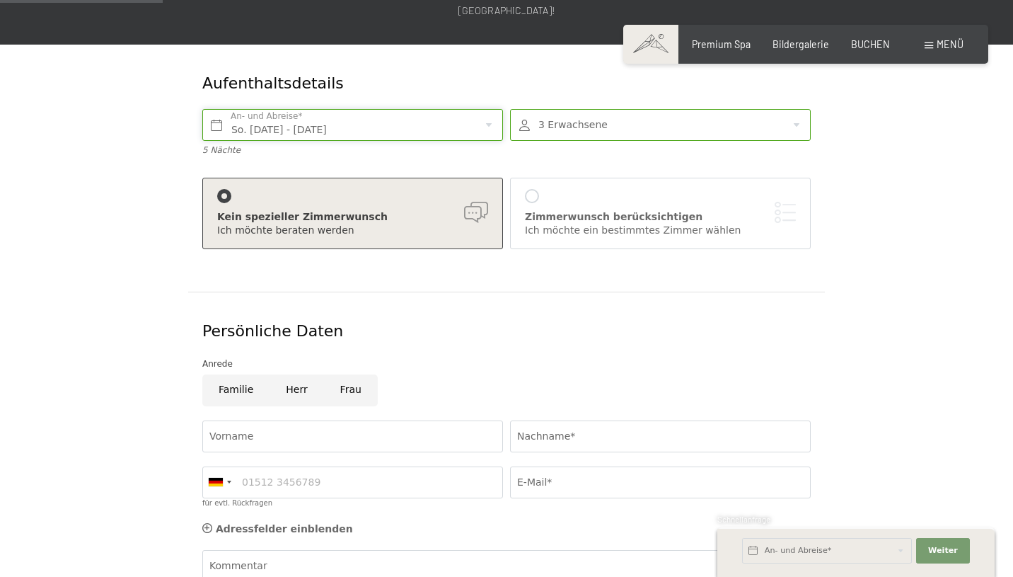
scroll to position [195, 0]
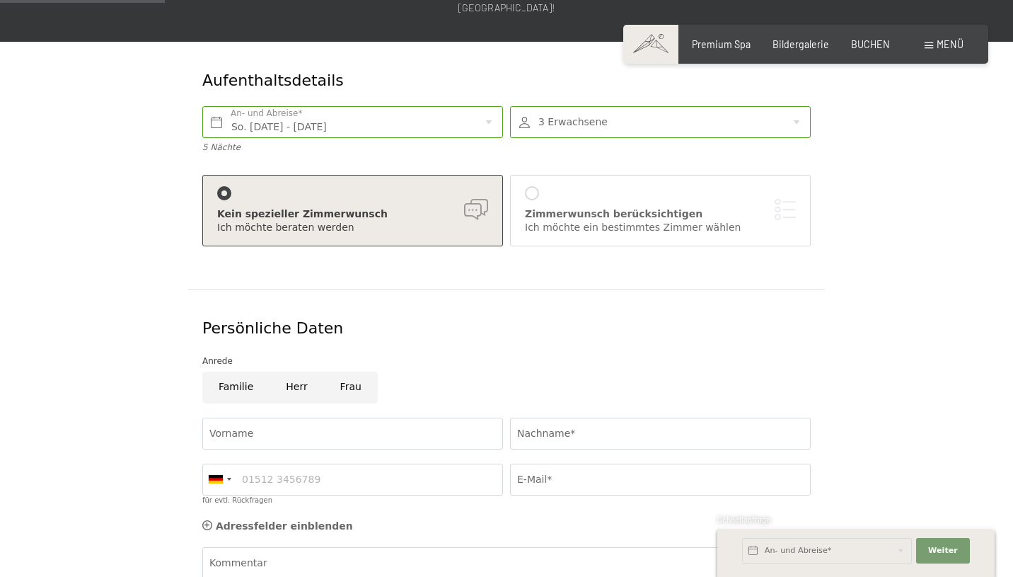
click at [295, 373] on input "Herr" at bounding box center [297, 387] width 54 height 32
radio input "true"
click at [310, 430] on input "Vorname" at bounding box center [352, 433] width 301 height 32
type input "Nevio"
click at [519, 423] on input "Nachname*" at bounding box center [660, 433] width 301 height 32
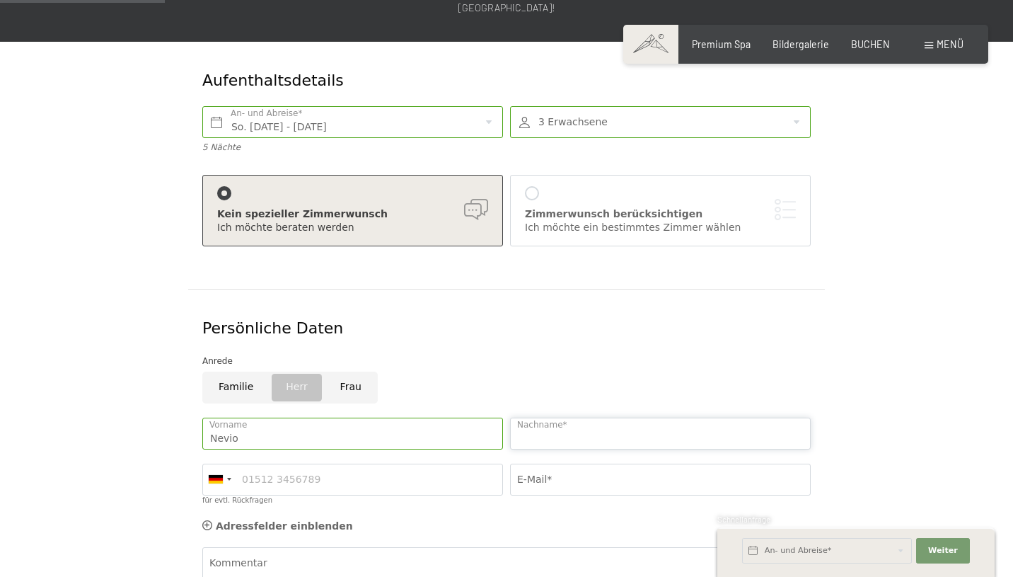
type input "Kunz"
click at [451, 463] on input "für evtl. Rückfragen" at bounding box center [352, 479] width 301 height 32
type input "015209825390"
click at [625, 463] on input "E-Mail*" at bounding box center [660, 479] width 301 height 32
type input "nevikunz@icloud.com"
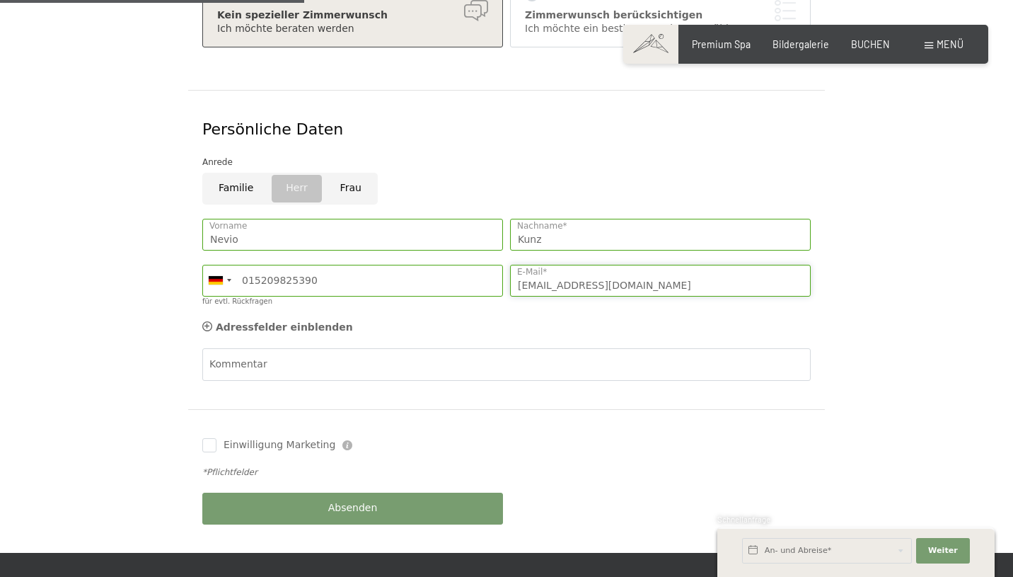
scroll to position [400, 0]
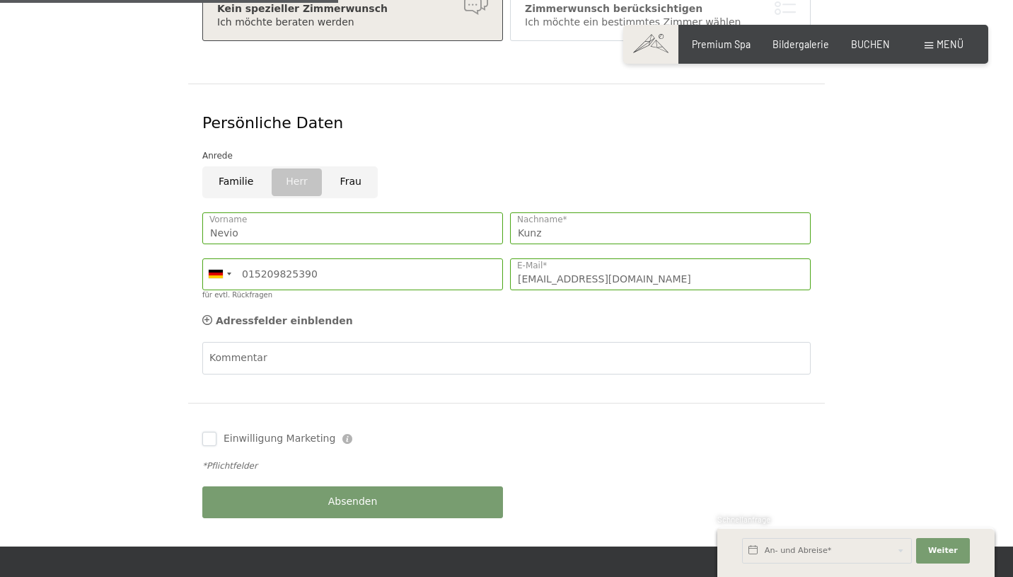
click at [209, 432] on input "Einwilligung Marketing" at bounding box center [209, 439] width 14 height 14
checkbox input "true"
click at [231, 486] on button "Absenden" at bounding box center [352, 502] width 301 height 32
